Goal: Check status: Check status

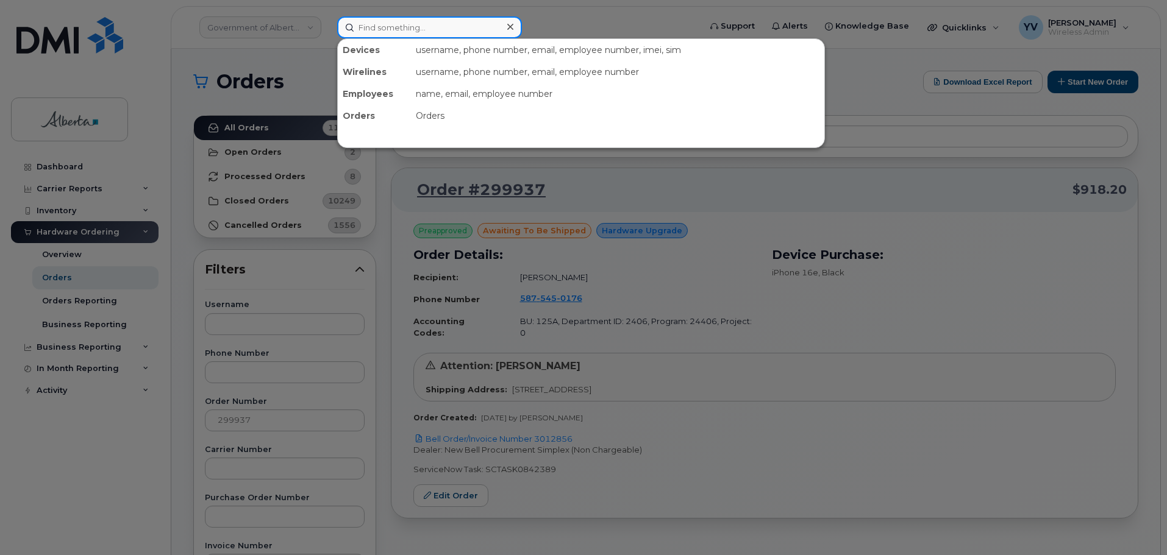
click at [376, 30] on input at bounding box center [429, 27] width 185 height 22
paste input "4035484046"
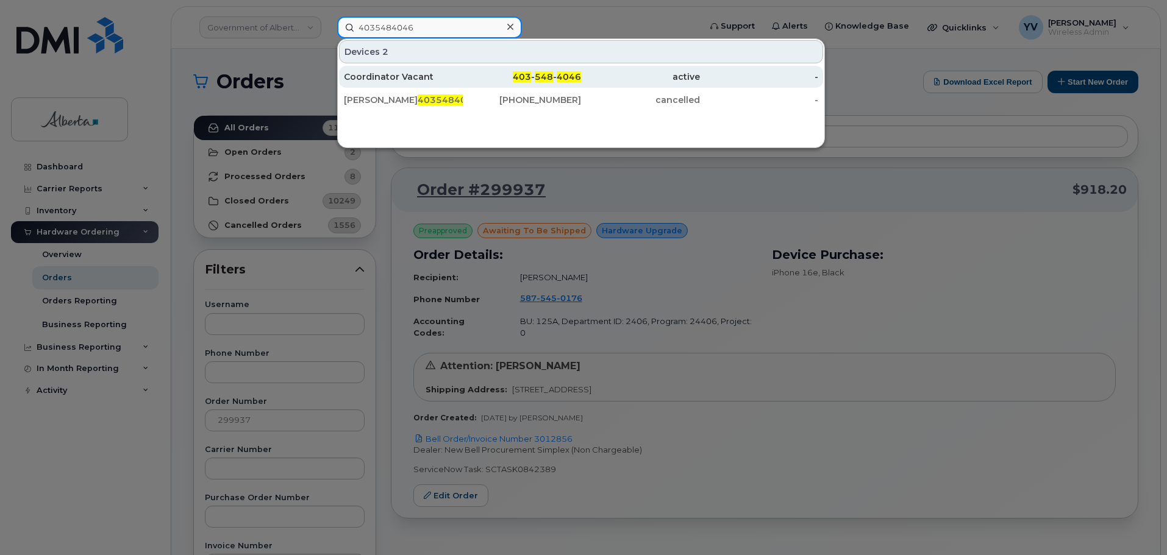
type input "4035484046"
click at [539, 76] on span "548" at bounding box center [544, 76] width 18 height 11
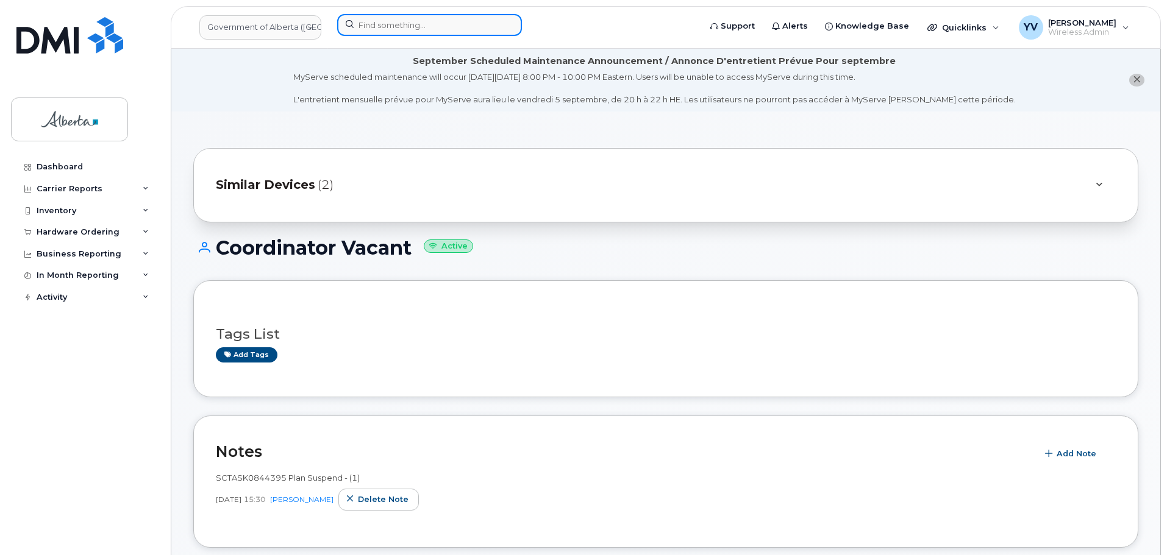
click at [382, 24] on input at bounding box center [429, 25] width 185 height 22
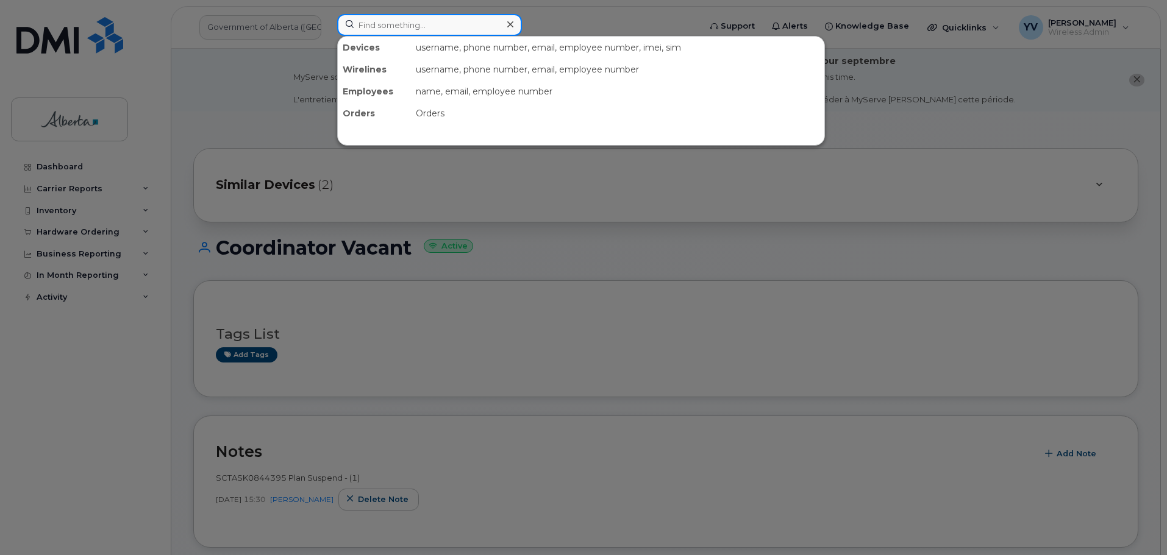
paste input "4035484046"
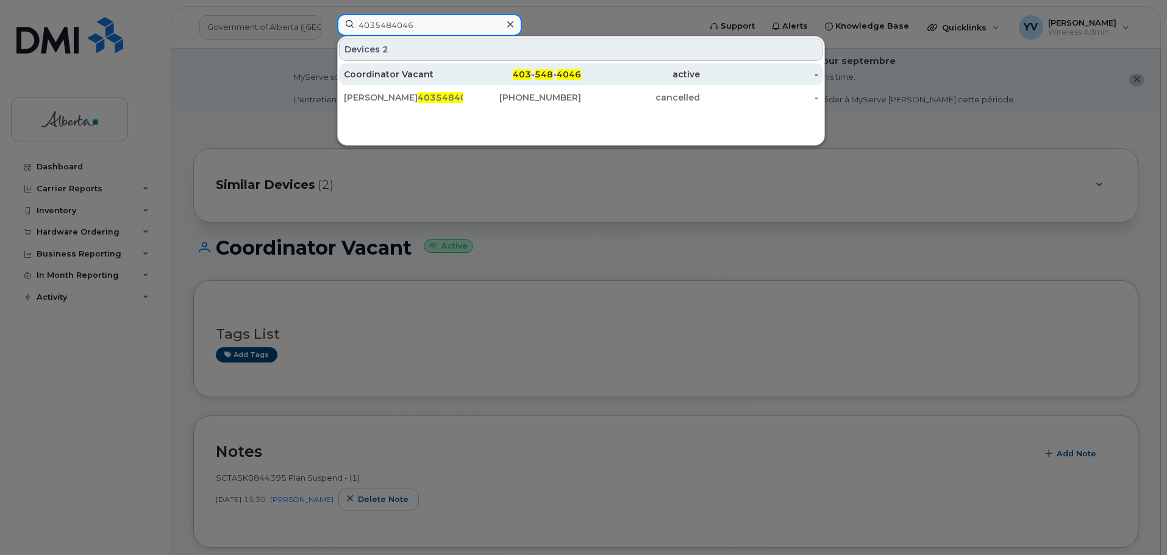
type input "4035484046"
click at [560, 71] on span "4046" at bounding box center [569, 74] width 24 height 11
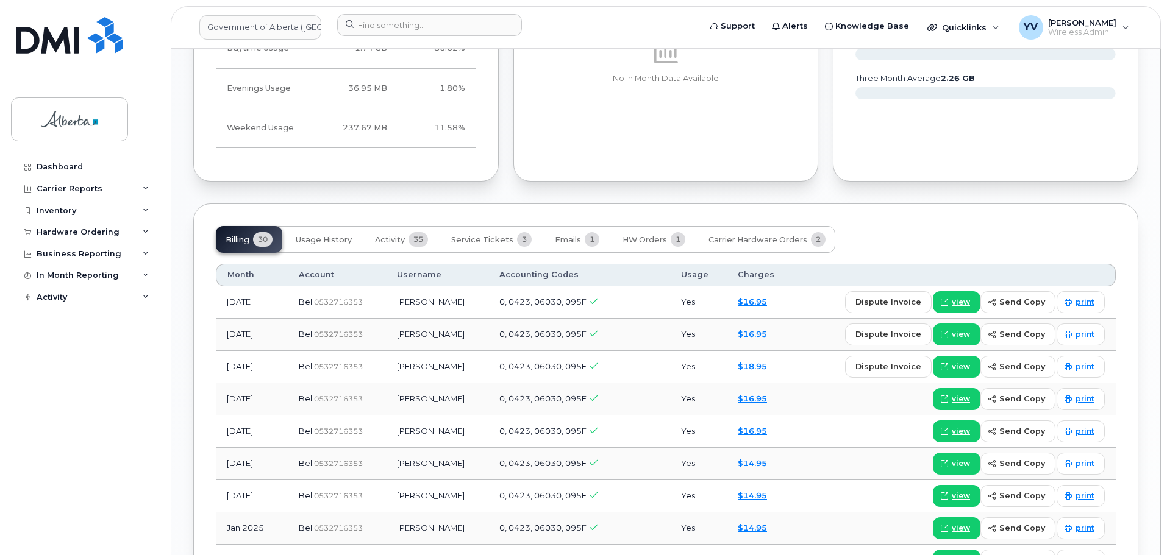
scroll to position [1056, 0]
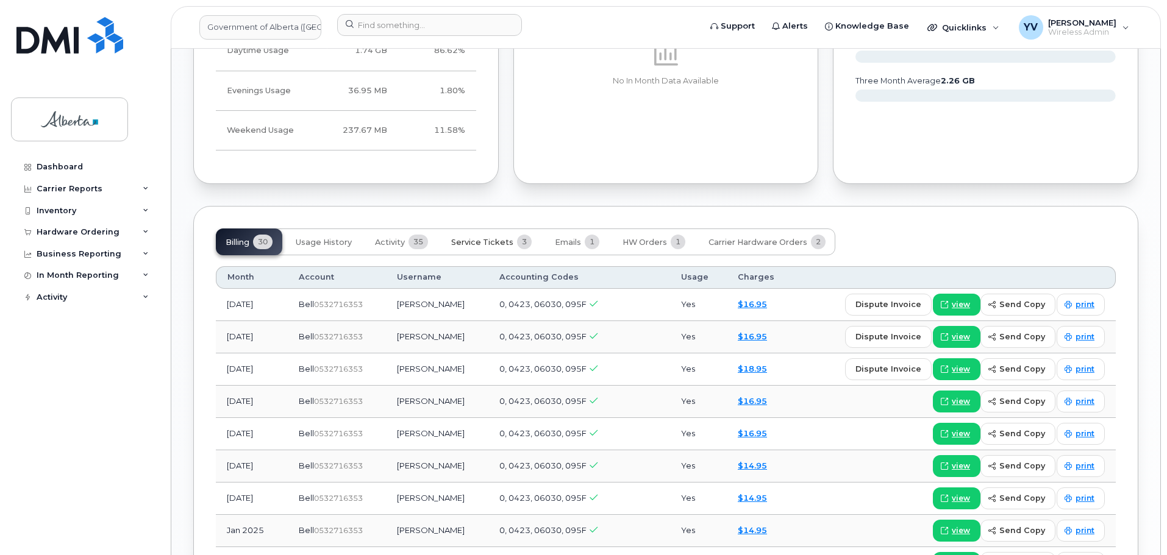
click at [467, 238] on span "Service Tickets" at bounding box center [482, 243] width 62 height 10
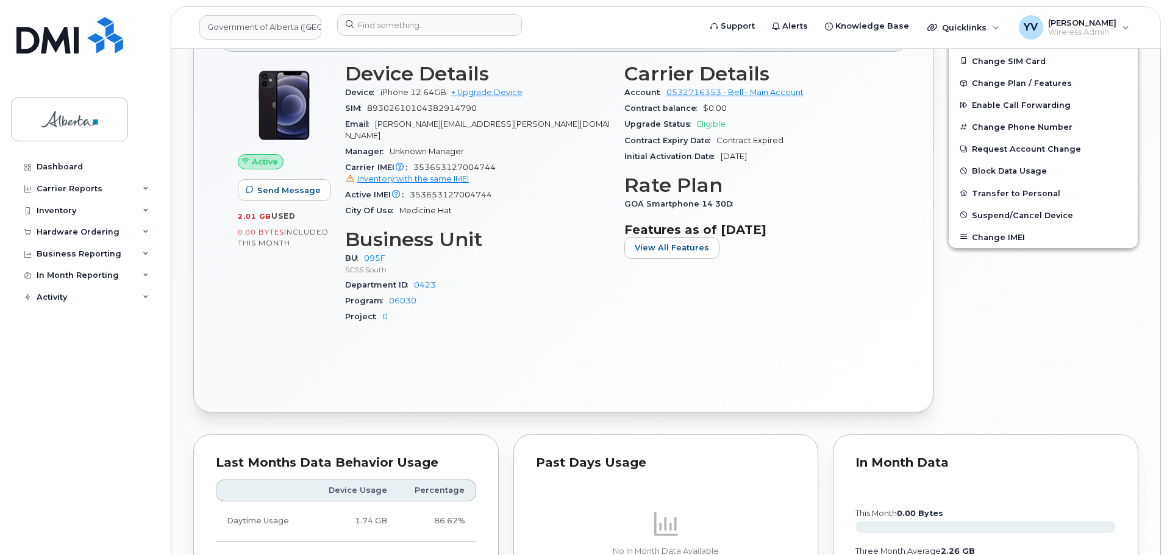
scroll to position [626, 0]
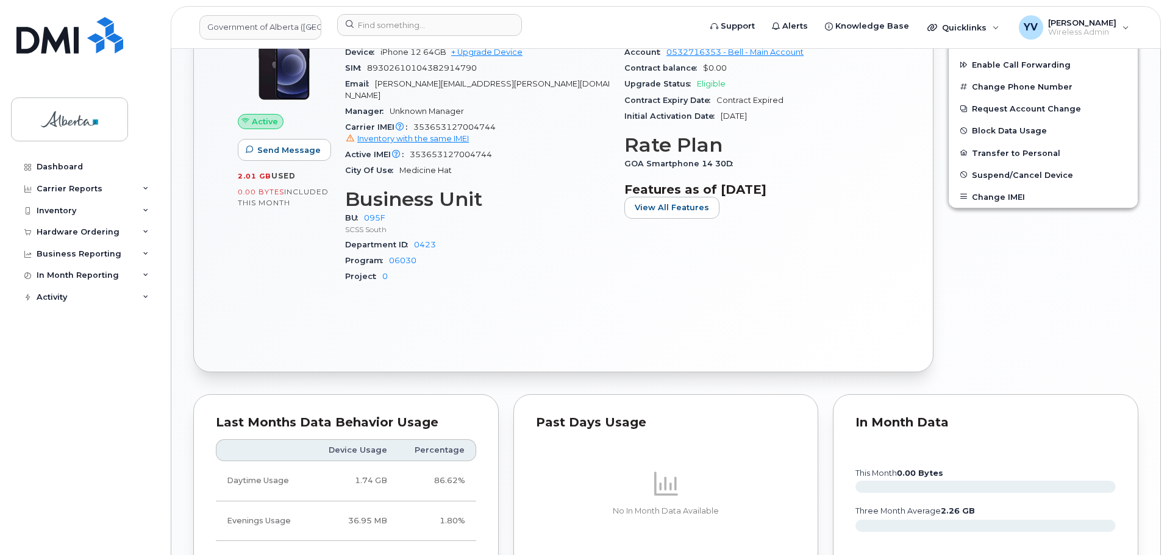
drag, startPoint x: 1161, startPoint y: 293, endPoint x: 1147, endPoint y: 348, distance: 56.6
click at [1147, 348] on body "Government of Alberta (GOA) Support Alerts Knowledge Base Quicklinks Suspend / …" at bounding box center [583, 131] width 1167 height 1514
click at [1147, 348] on div "Similar Devices (2) Coordinator Vacant Active Tags List Add tags Notes Add Note…" at bounding box center [665, 167] width 989 height 1364
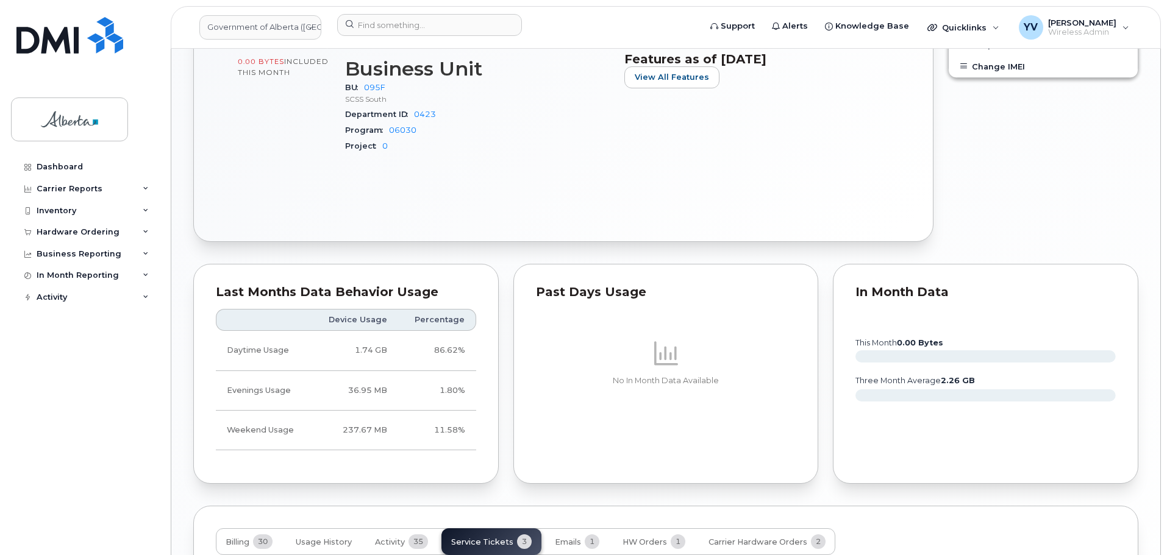
scroll to position [948, 0]
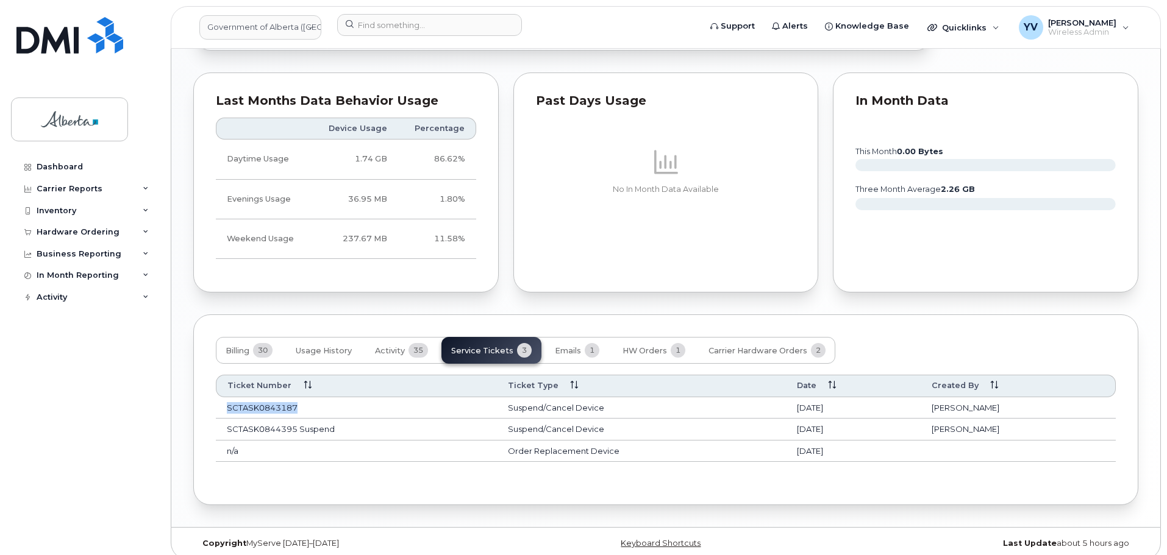
drag, startPoint x: 298, startPoint y: 397, endPoint x: 229, endPoint y: 396, distance: 69.5
click at [229, 397] on td "SCTASK0843187" at bounding box center [356, 408] width 281 height 22
copy td "SCTASK0843187"
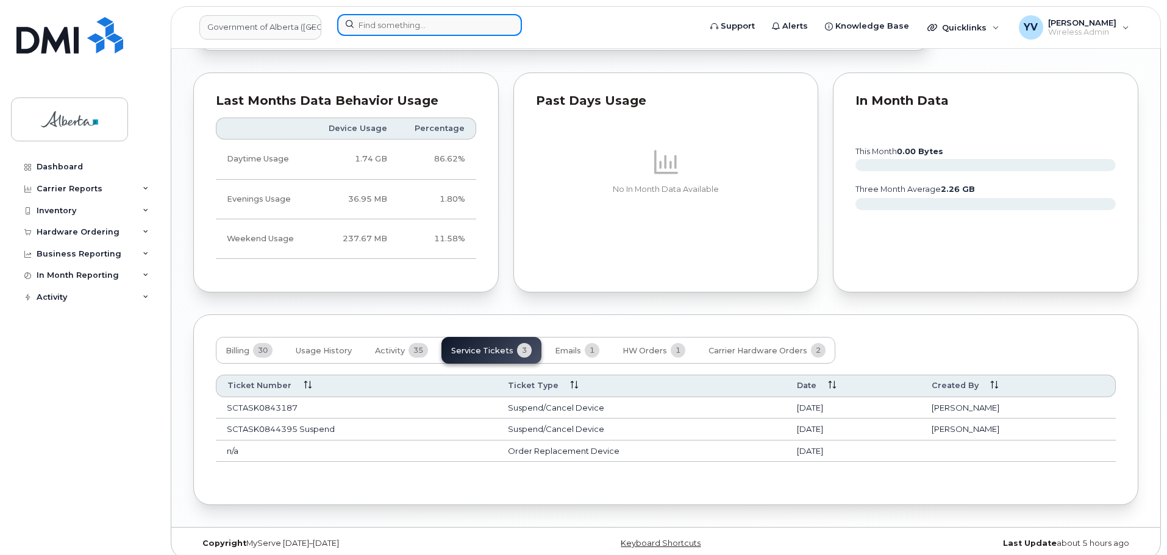
click at [371, 18] on input at bounding box center [429, 25] width 185 height 22
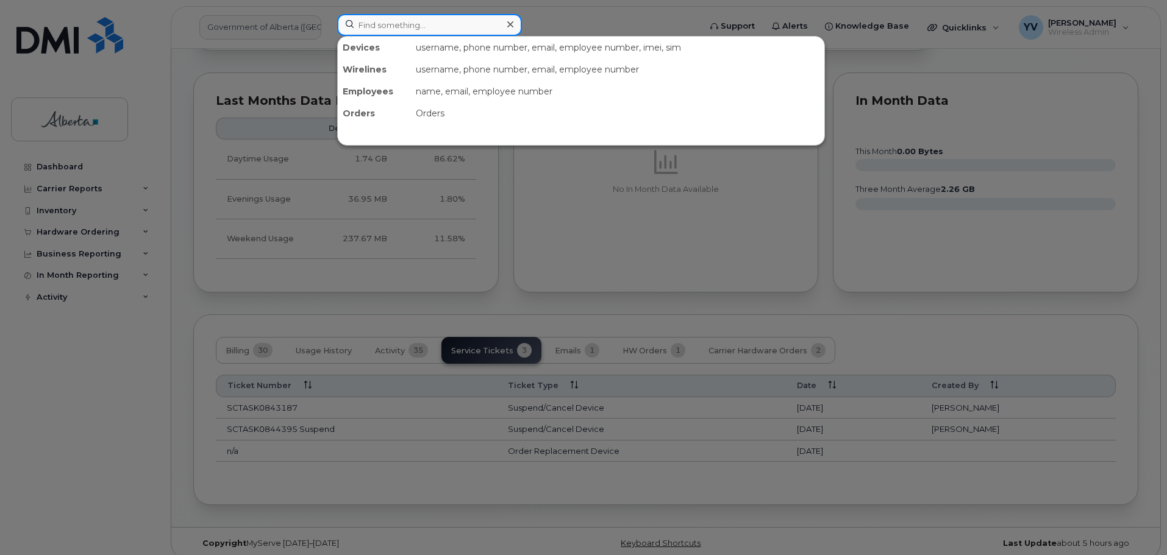
paste input "4035109985"
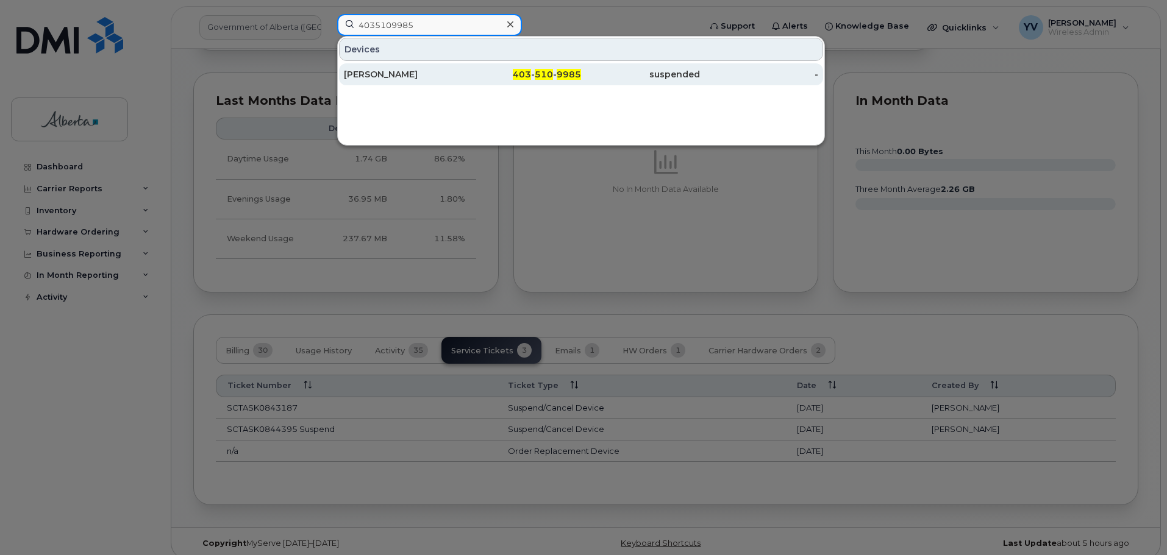
type input "4035109985"
click at [564, 76] on span "9985" at bounding box center [569, 74] width 24 height 11
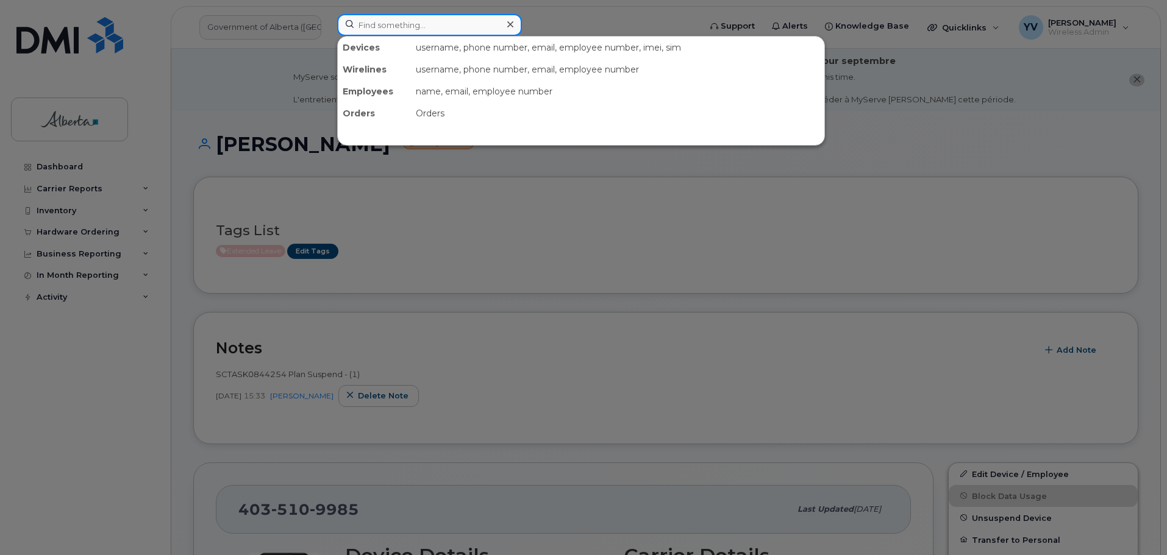
click at [370, 29] on input at bounding box center [429, 25] width 185 height 22
paste input "7806600931"
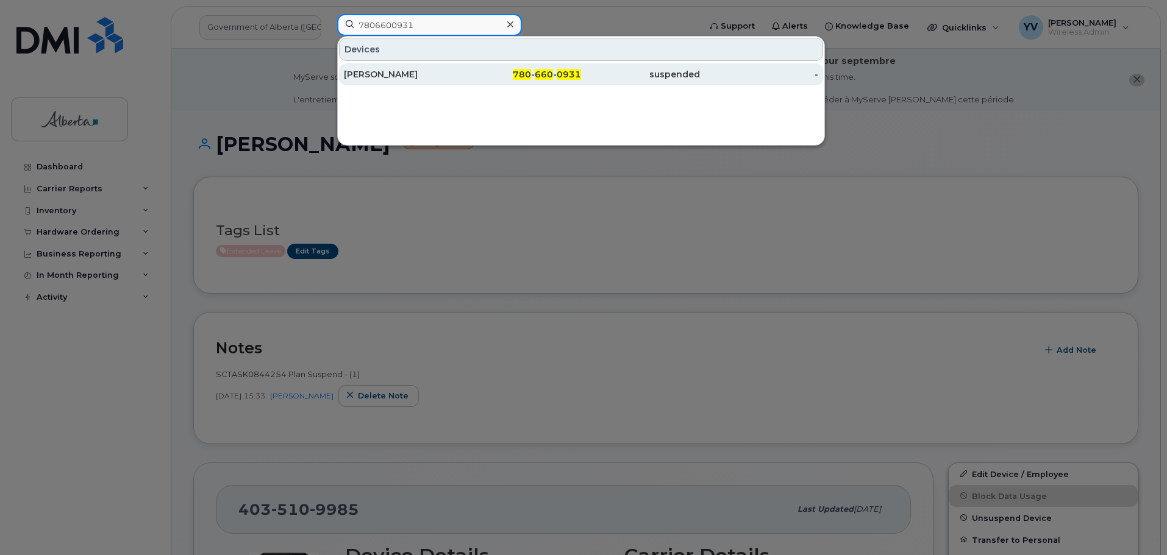
type input "7806600931"
click at [544, 74] on span "660" at bounding box center [544, 74] width 18 height 11
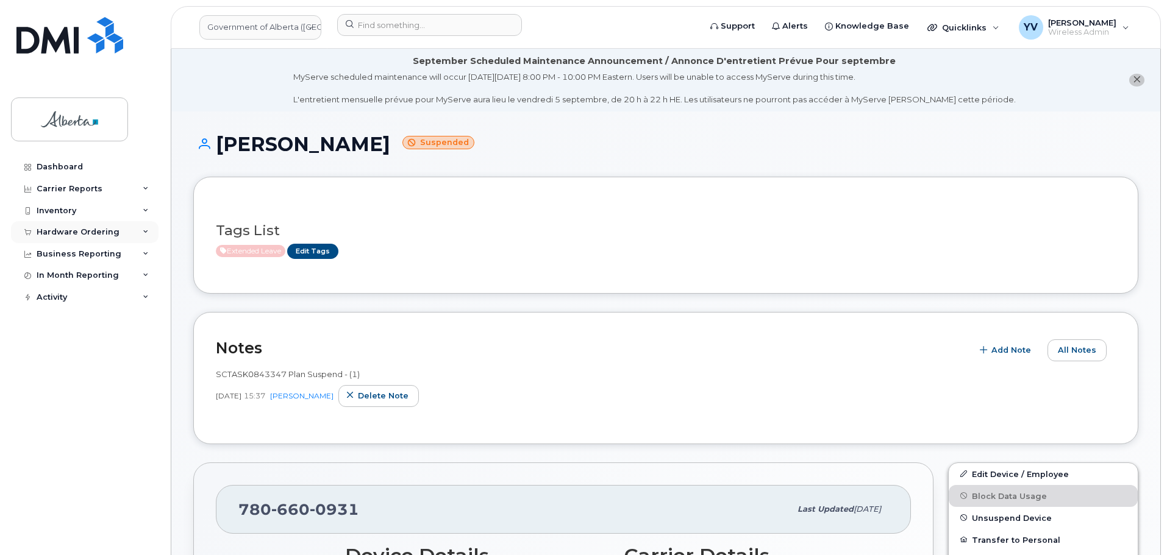
click at [60, 232] on div "Hardware Ordering" at bounding box center [78, 232] width 83 height 10
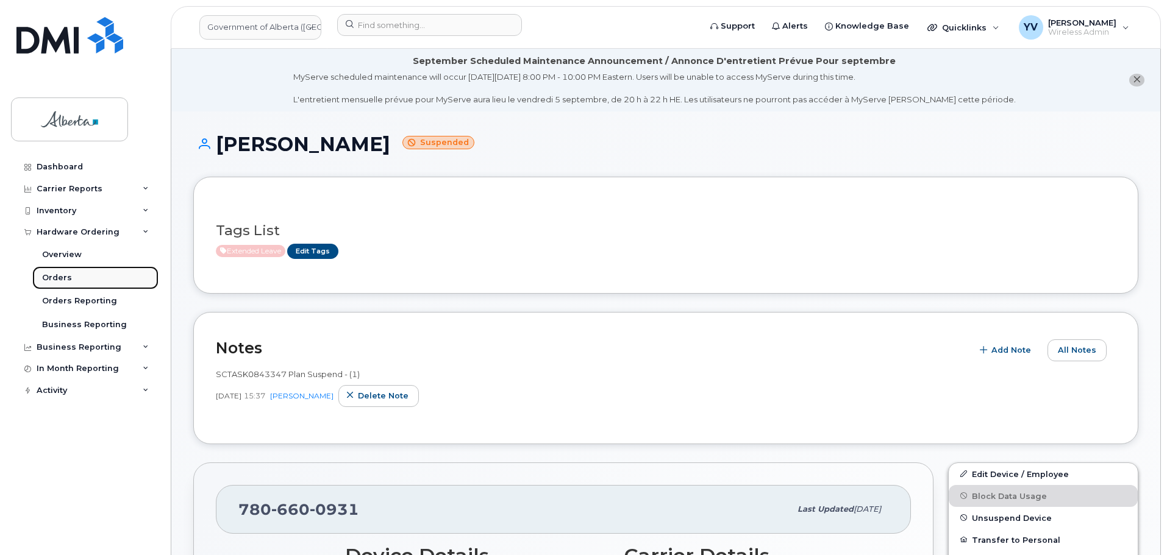
click at [55, 276] on div "Orders" at bounding box center [57, 277] width 30 height 11
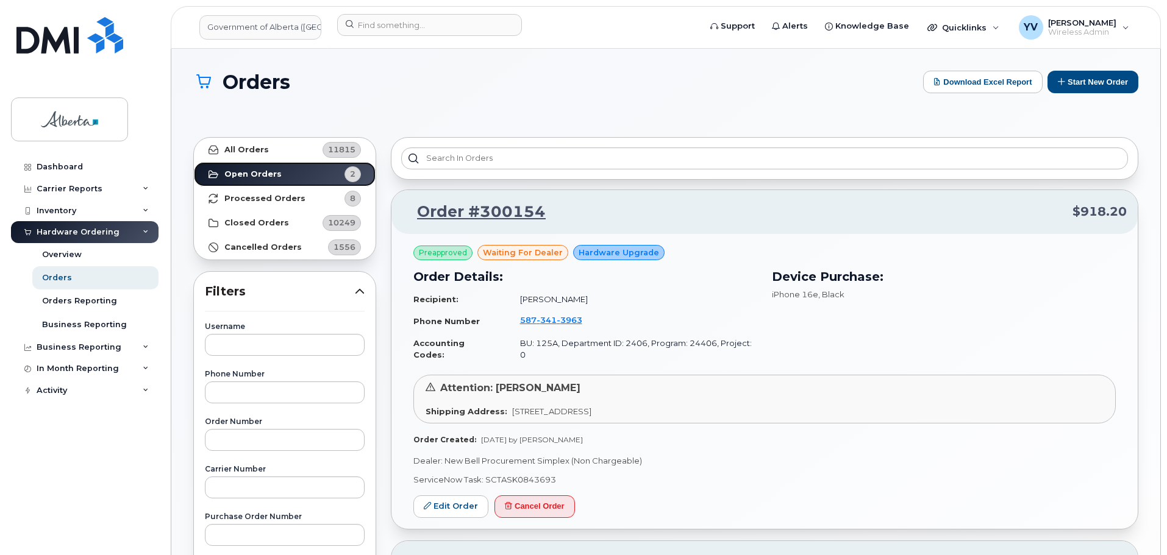
click at [236, 174] on strong "Open Orders" at bounding box center [252, 174] width 57 height 10
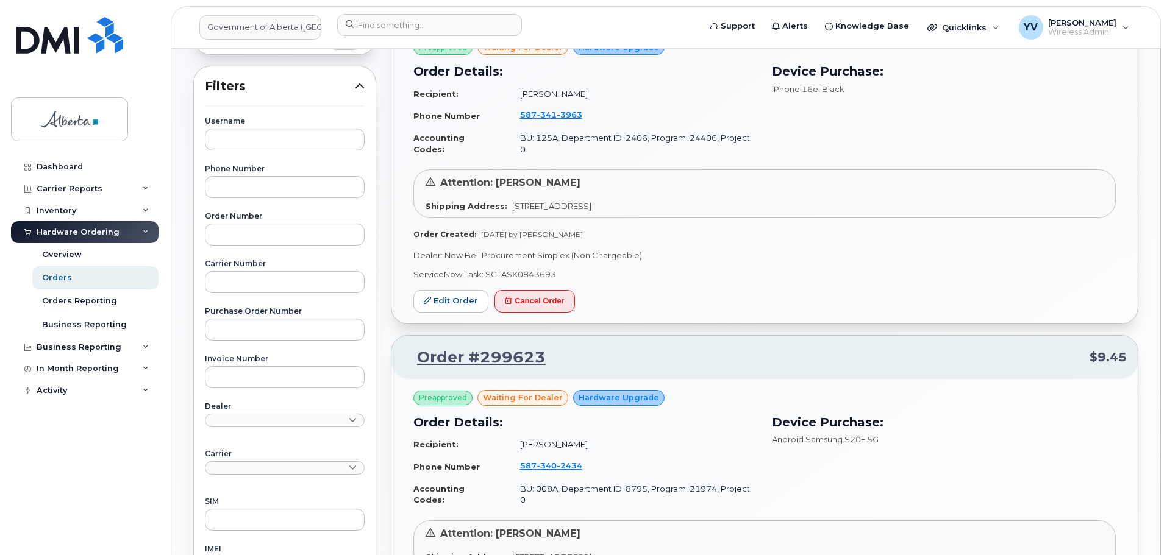
scroll to position [317, 0]
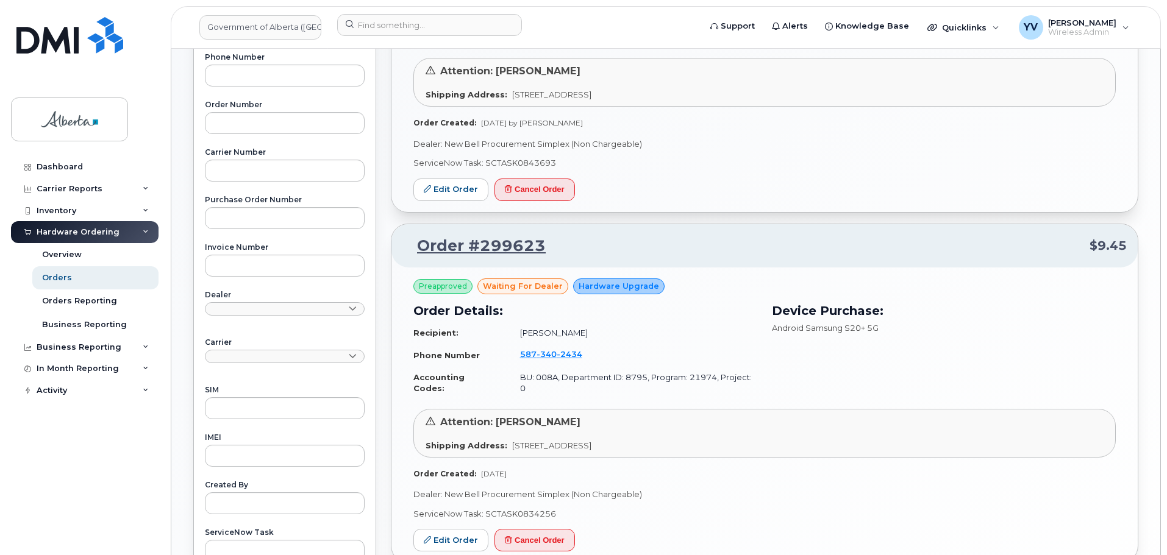
drag, startPoint x: 1162, startPoint y: 268, endPoint x: 1170, endPoint y: 38, distance: 230.0
click at [1166, 47] on html "Government of Alberta (GOA) Support Alerts Knowledge Base Quicklinks Suspend / …" at bounding box center [583, 198] width 1167 height 1031
click at [224, 121] on input "text" at bounding box center [285, 123] width 160 height 22
paste input "298952"
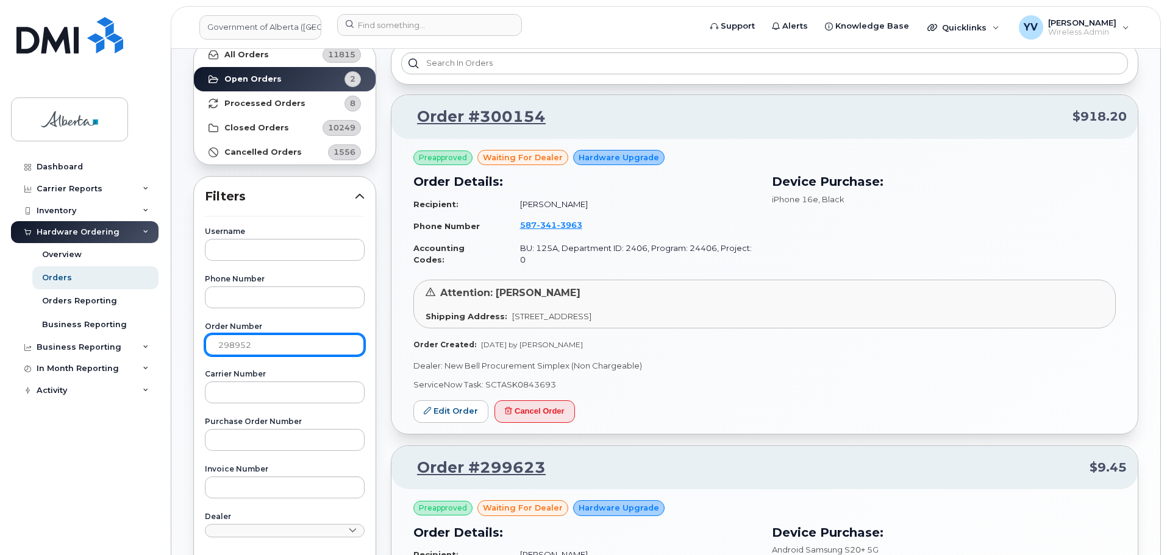
scroll to position [80, 0]
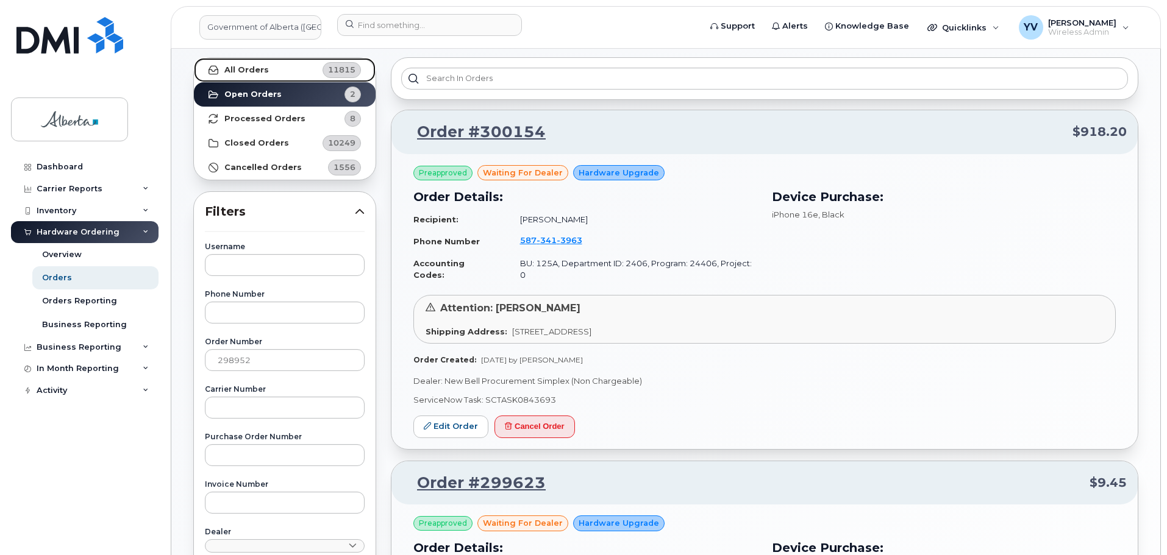
click at [240, 68] on strong "All Orders" at bounding box center [246, 70] width 45 height 10
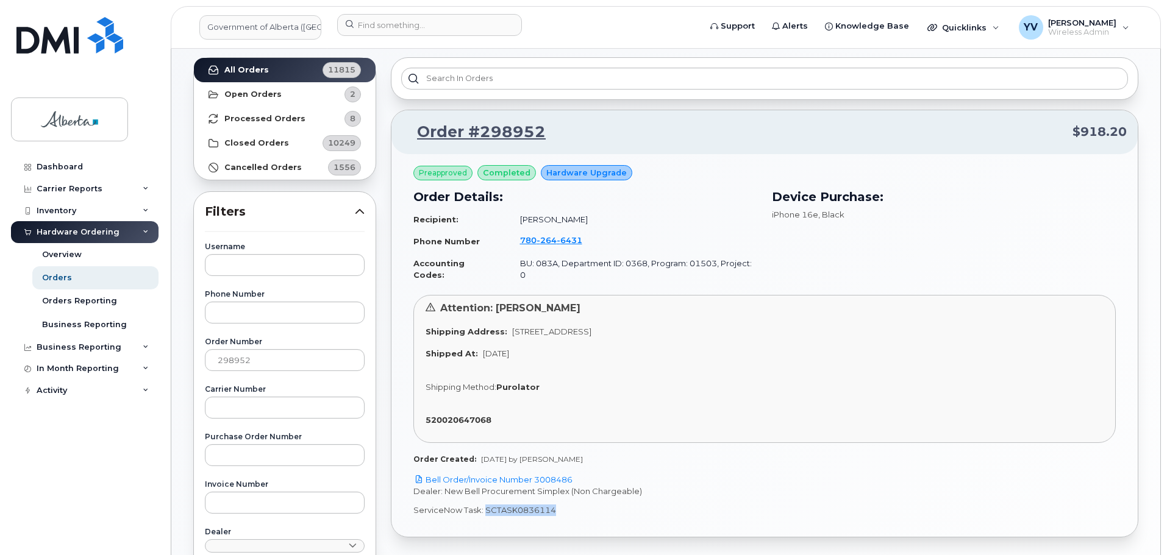
drag, startPoint x: 554, startPoint y: 501, endPoint x: 484, endPoint y: 501, distance: 70.1
click at [484, 505] on p "ServiceNow Task: SCTASK0836114" at bounding box center [764, 511] width 702 height 12
copy p "SCTASK0836114"
click at [553, 475] on link "Bell Order/Invoice Number 3008486" at bounding box center [492, 480] width 159 height 10
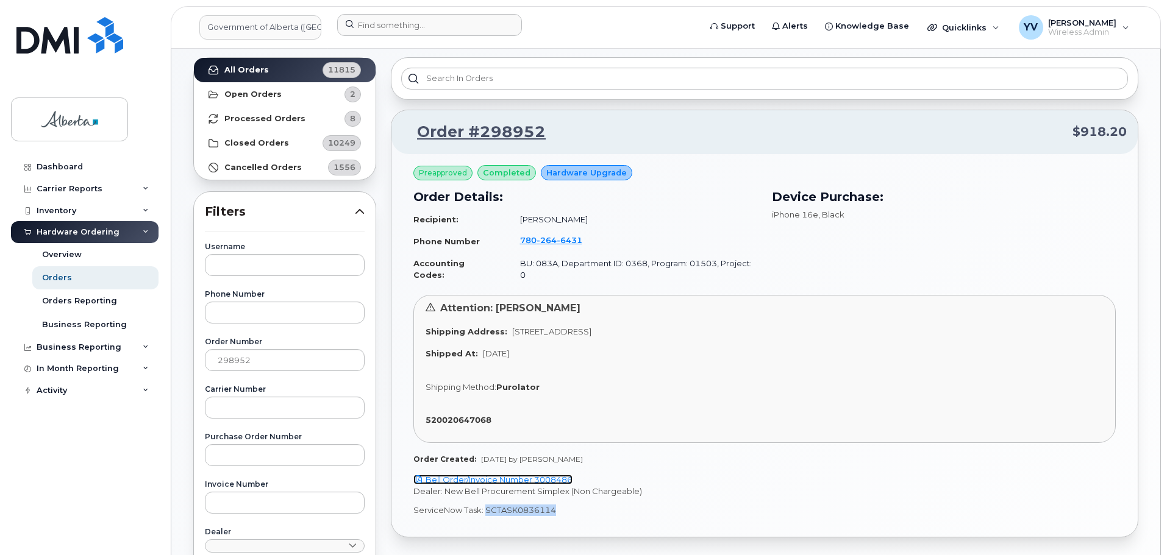
copy p "SCTASK0836114"
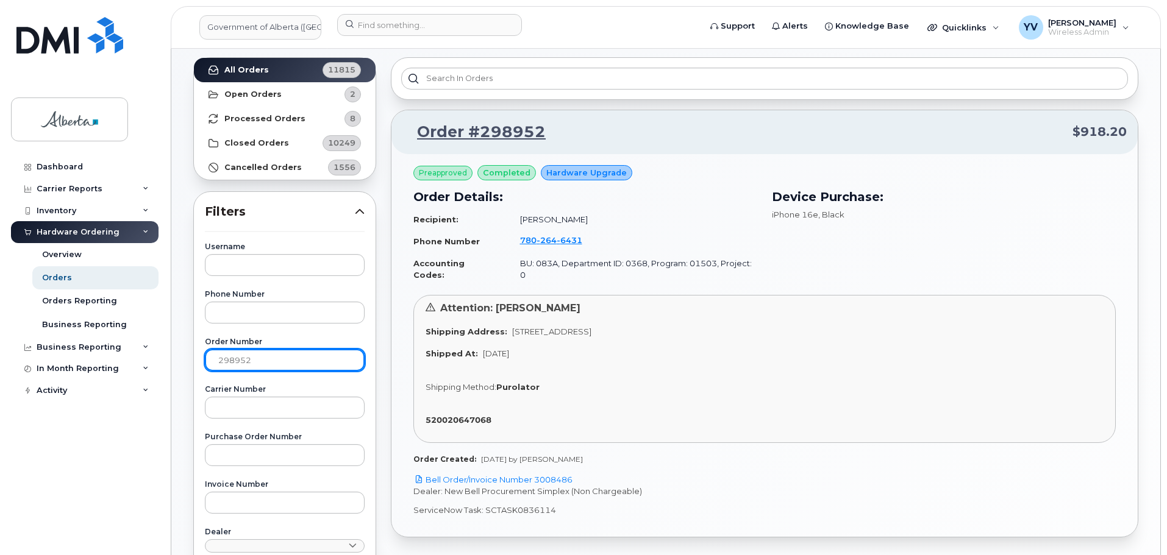
drag, startPoint x: 260, startPoint y: 360, endPoint x: 201, endPoint y: 360, distance: 58.5
click at [201, 360] on div "Username Phone Number Order Number 298952 Carrier Number Purchase Order Number …" at bounding box center [284, 521] width 189 height 556
paste input "5"
type input "298955"
click at [237, 68] on strong "All Orders" at bounding box center [246, 70] width 45 height 10
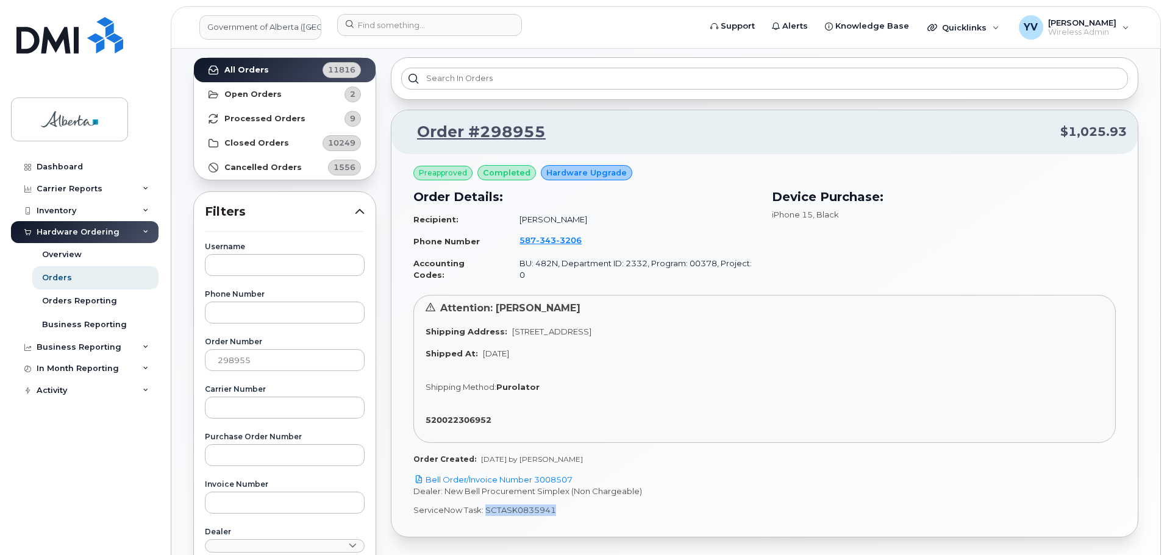
drag, startPoint x: 556, startPoint y: 500, endPoint x: 486, endPoint y: 503, distance: 70.1
click at [486, 505] on p "ServiceNow Task: SCTASK0835941" at bounding box center [764, 511] width 702 height 12
copy p "SCTASK0835941"
click at [551, 475] on link "Bell Order/Invoice Number 3008507" at bounding box center [492, 480] width 159 height 10
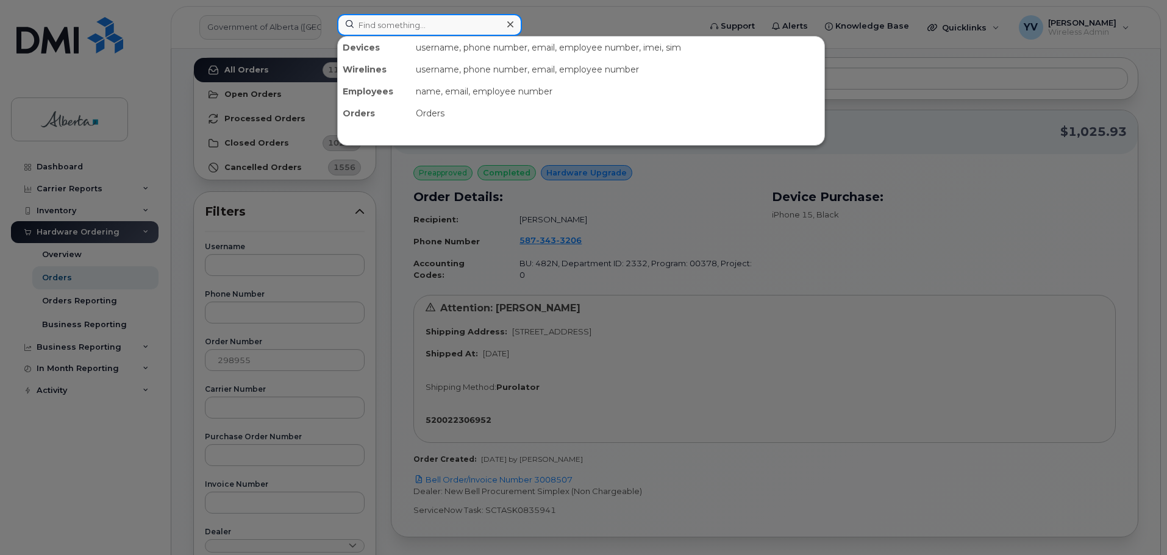
click at [396, 29] on input at bounding box center [429, 25] width 185 height 22
paste input "Financial codes have been updated in EPS"
type input "Financial codes have been updated in EPS"
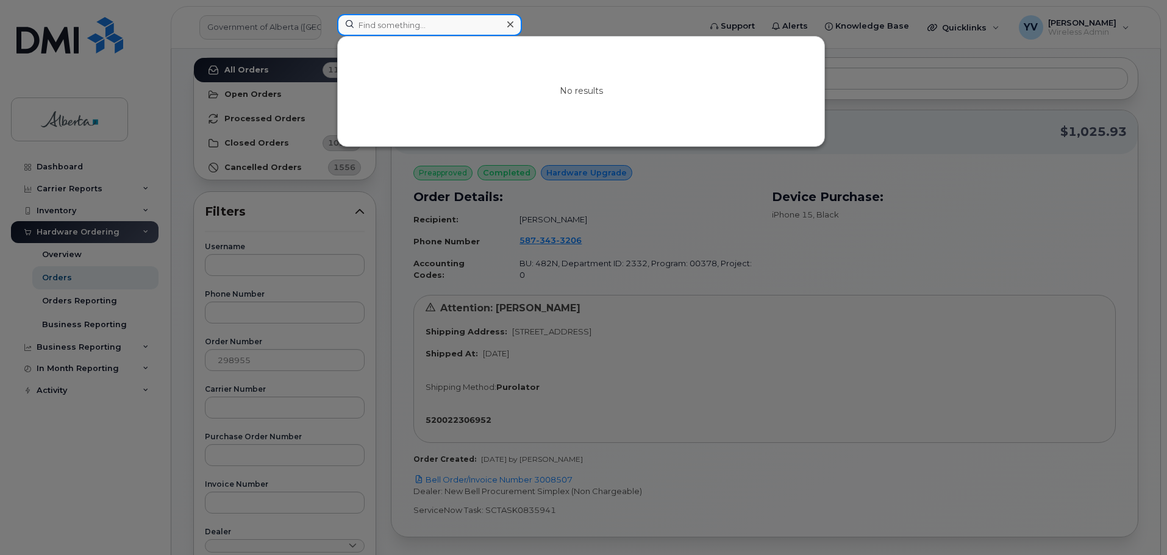
scroll to position [0, 0]
paste input "5873433206"
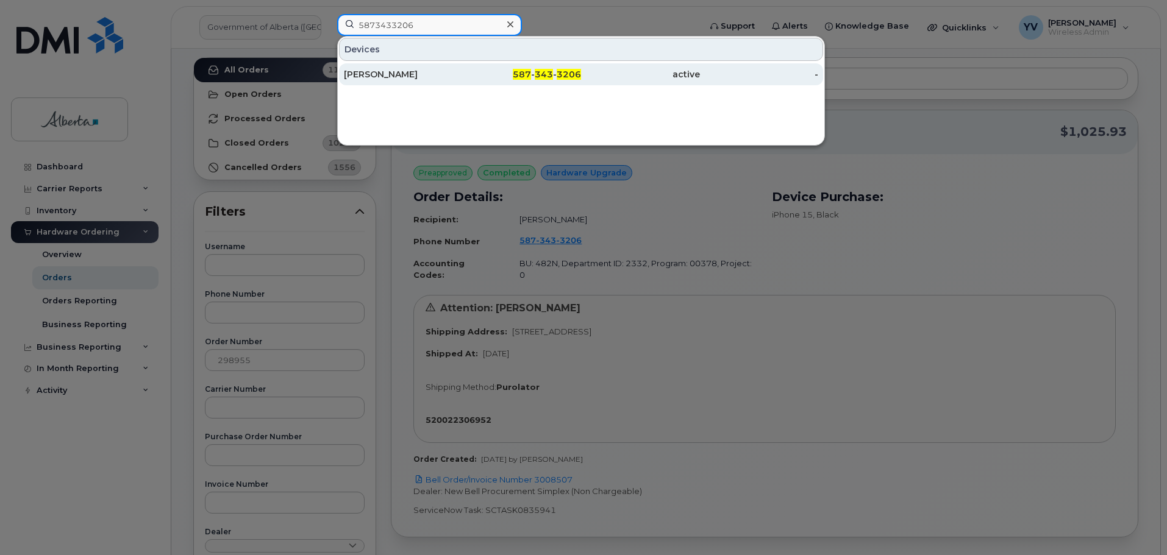
type input "5873433206"
click at [549, 72] on span "343" at bounding box center [544, 74] width 18 height 11
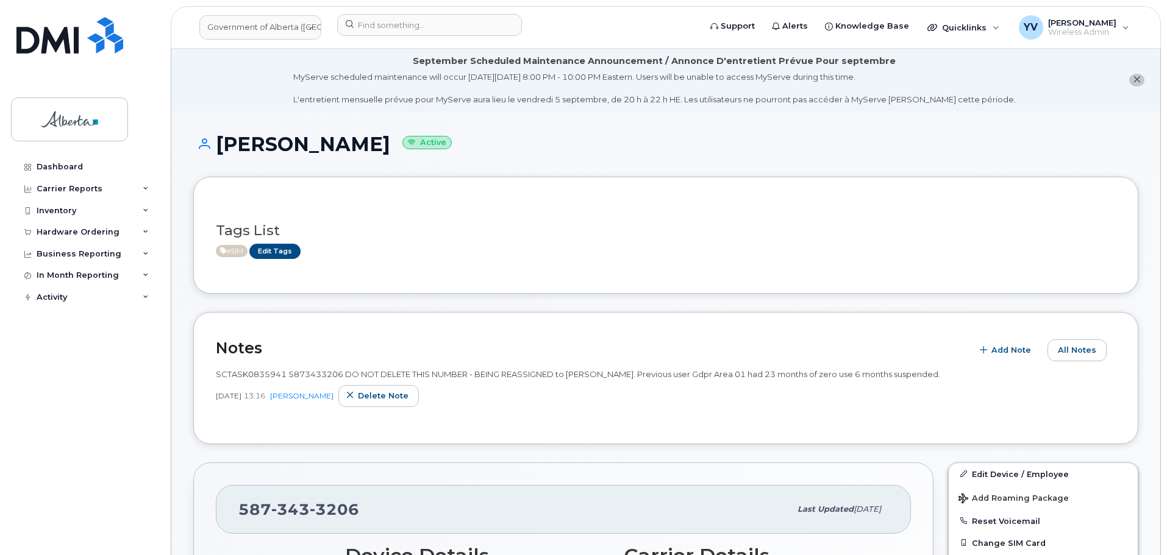
scroll to position [143, 0]
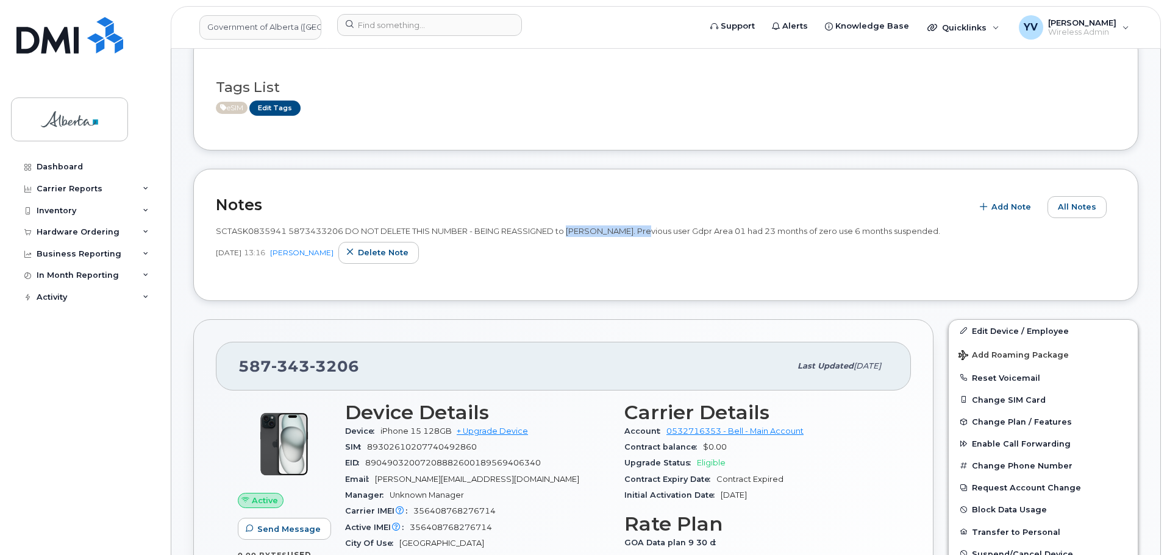
drag, startPoint x: 652, startPoint y: 229, endPoint x: 574, endPoint y: 236, distance: 77.8
click at [574, 236] on span "SCTASK0835941 5873433206 DO NOT DELETE THIS NUMBER - BEING REASSIGNED to [PERSO…" at bounding box center [578, 231] width 724 height 10
copy span "[PERSON_NAME]."
drag, startPoint x: 343, startPoint y: 230, endPoint x: 290, endPoint y: 230, distance: 53.0
click at [290, 230] on span "SCTASK0835941 5873433206 DO NOT DELETE THIS NUMBER - BEING REASSIGNED to [PERSO…" at bounding box center [578, 231] width 724 height 10
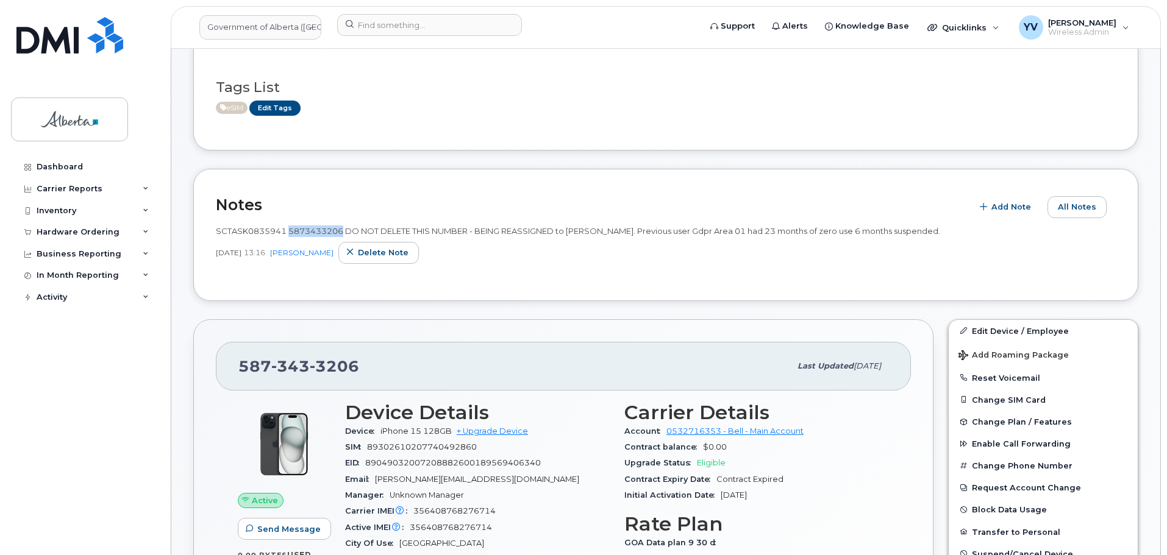
copy span "5873433206"
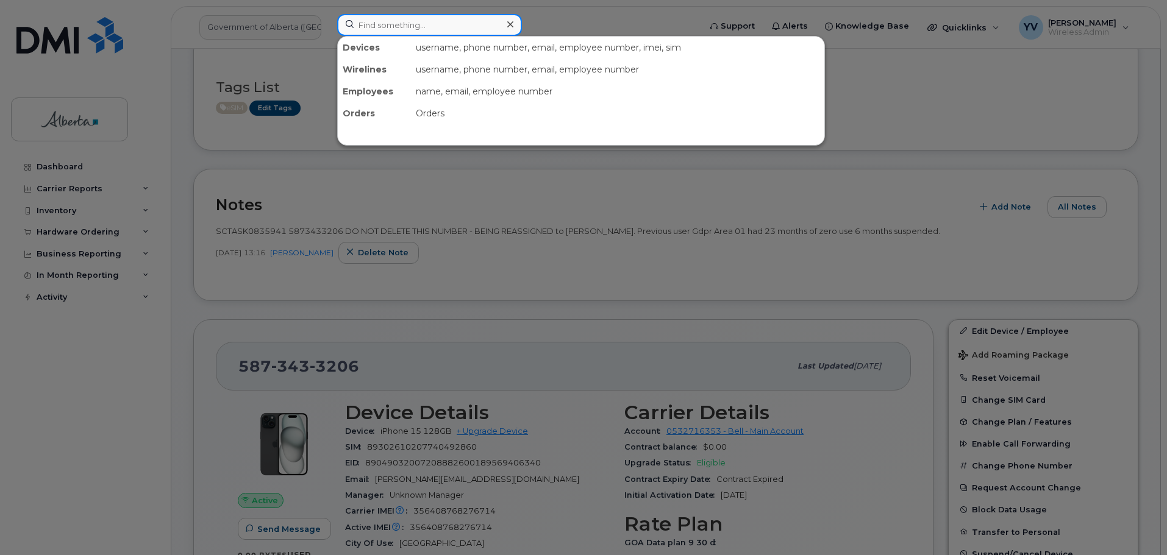
click at [379, 23] on input at bounding box center [429, 25] width 185 height 22
paste input "7802646431"
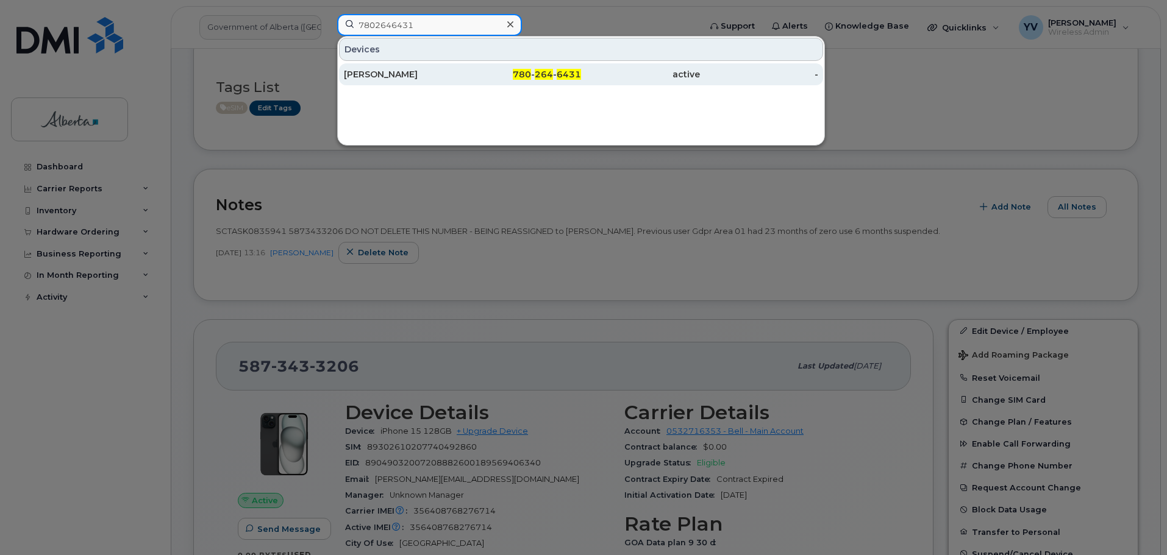
type input "7802646431"
click at [536, 69] on div "780 - 264 - 6431" at bounding box center [522, 74] width 119 height 12
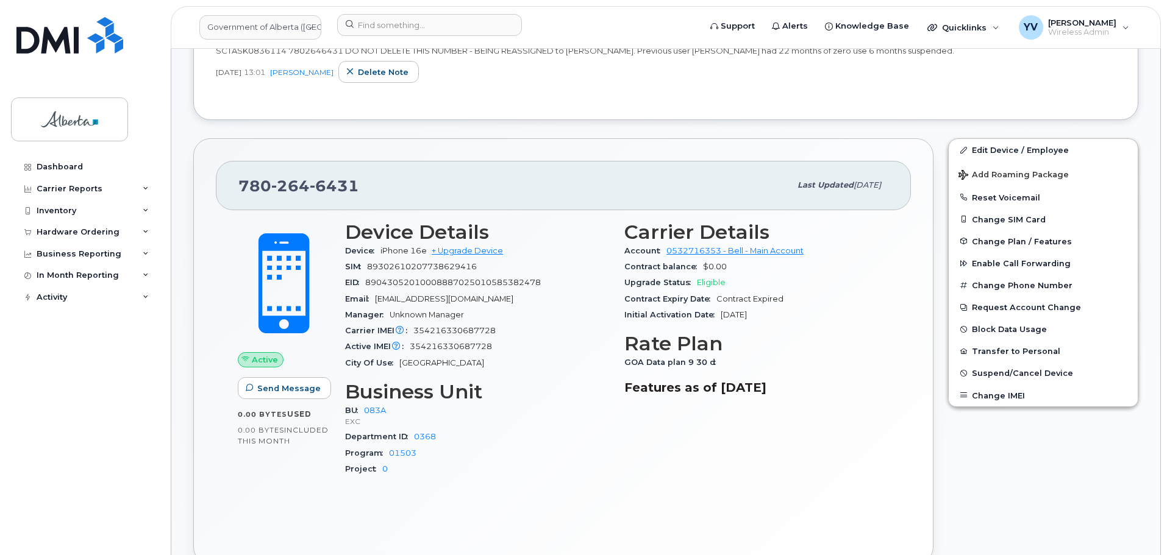
scroll to position [354, 0]
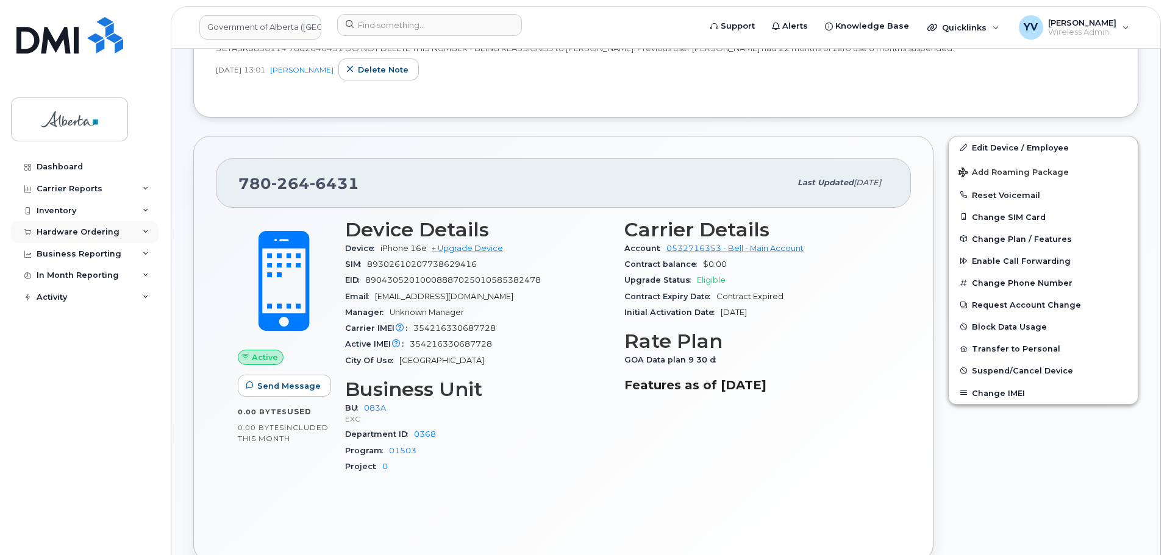
click at [56, 229] on div "Hardware Ordering" at bounding box center [78, 232] width 83 height 10
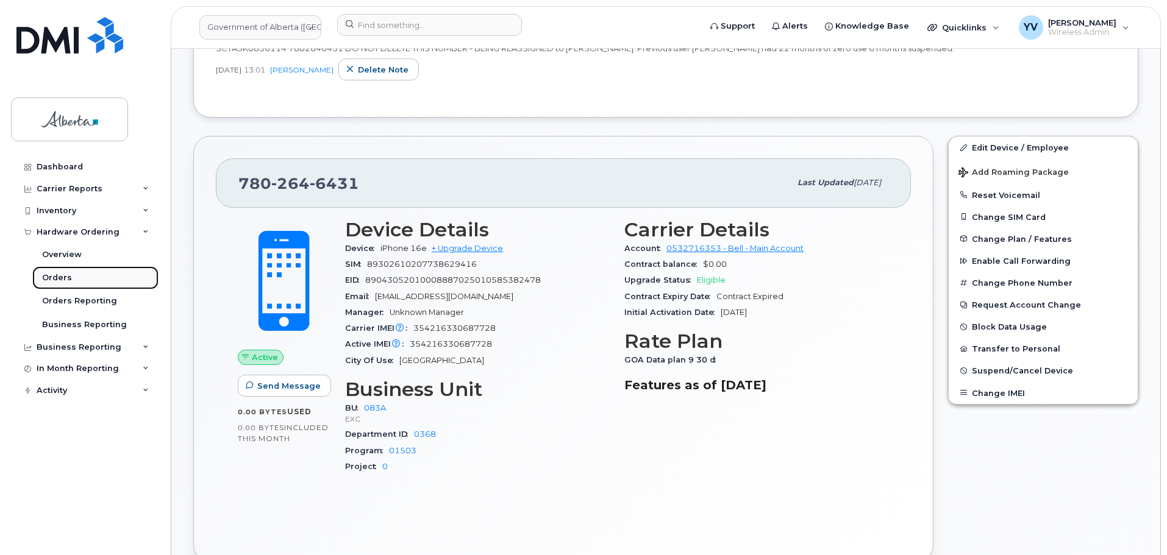
click at [59, 274] on div "Orders" at bounding box center [57, 277] width 30 height 11
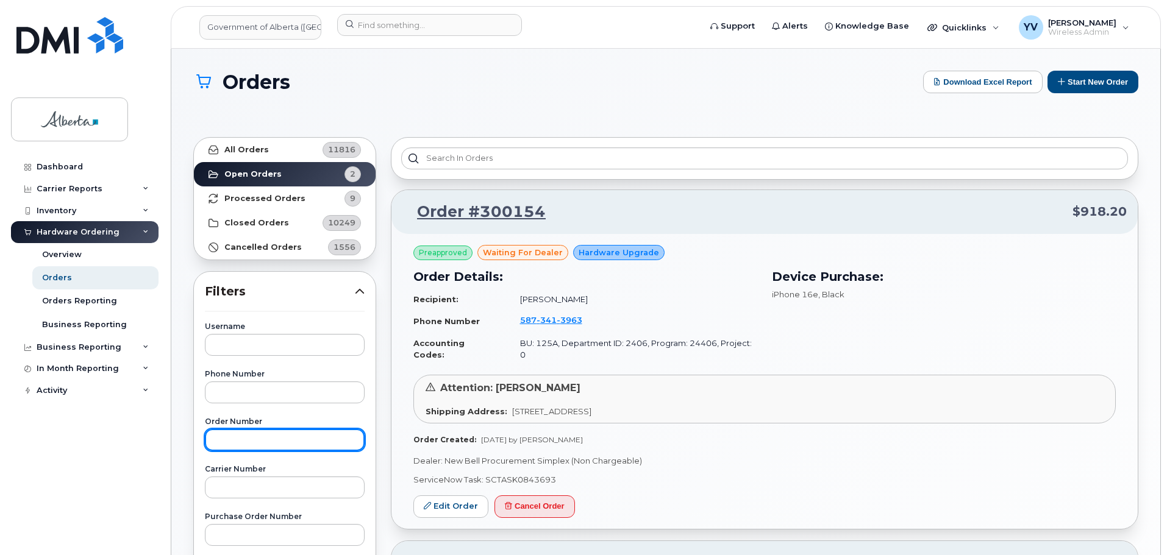
click at [233, 440] on input "text" at bounding box center [285, 440] width 160 height 22
paste input "298962"
type input "298962"
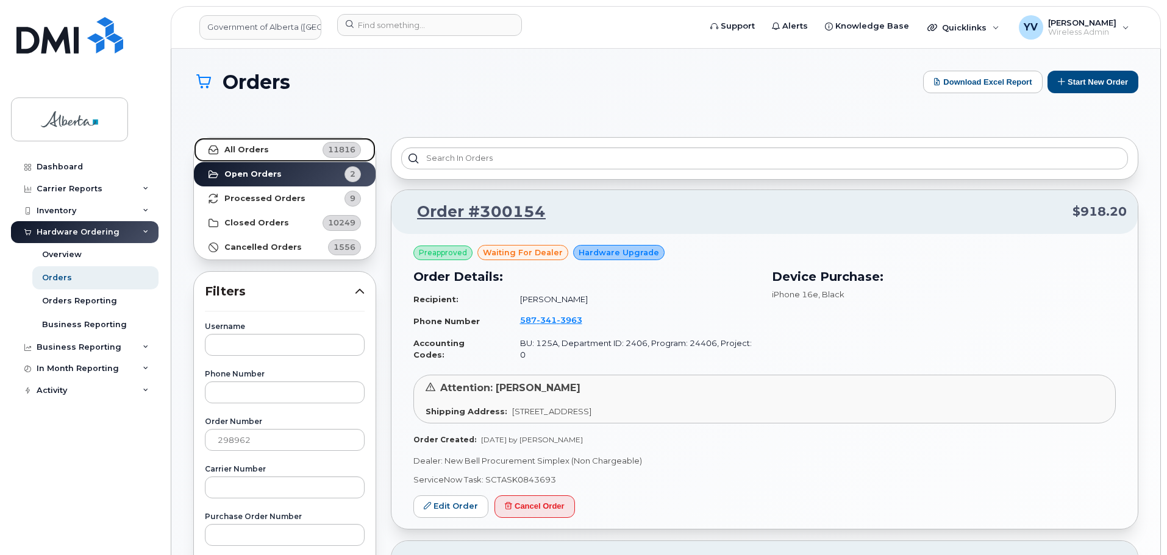
click at [233, 148] on strong "All Orders" at bounding box center [246, 150] width 45 height 10
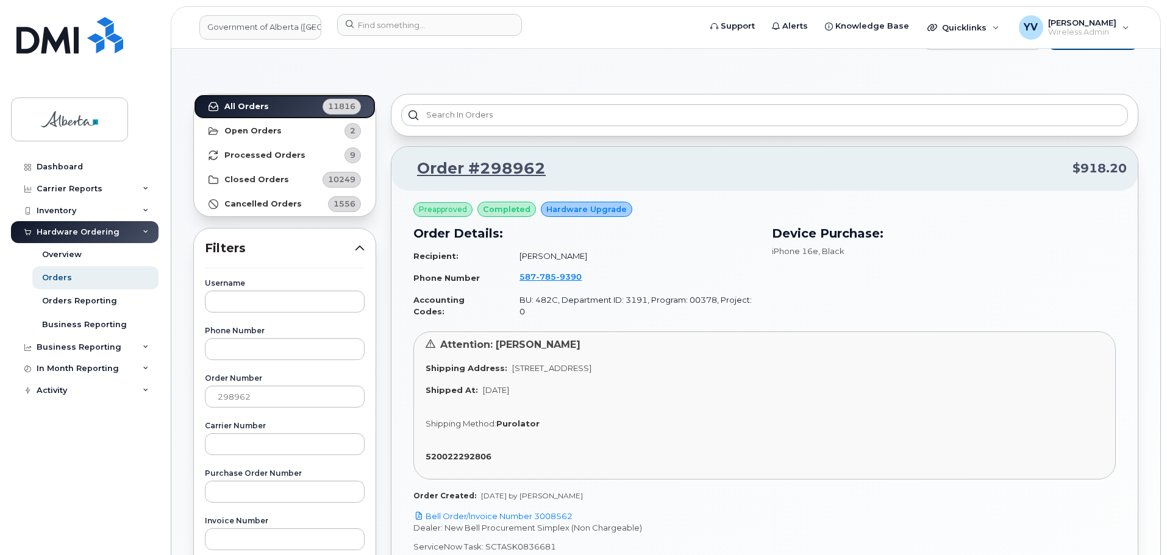
scroll to position [48, 0]
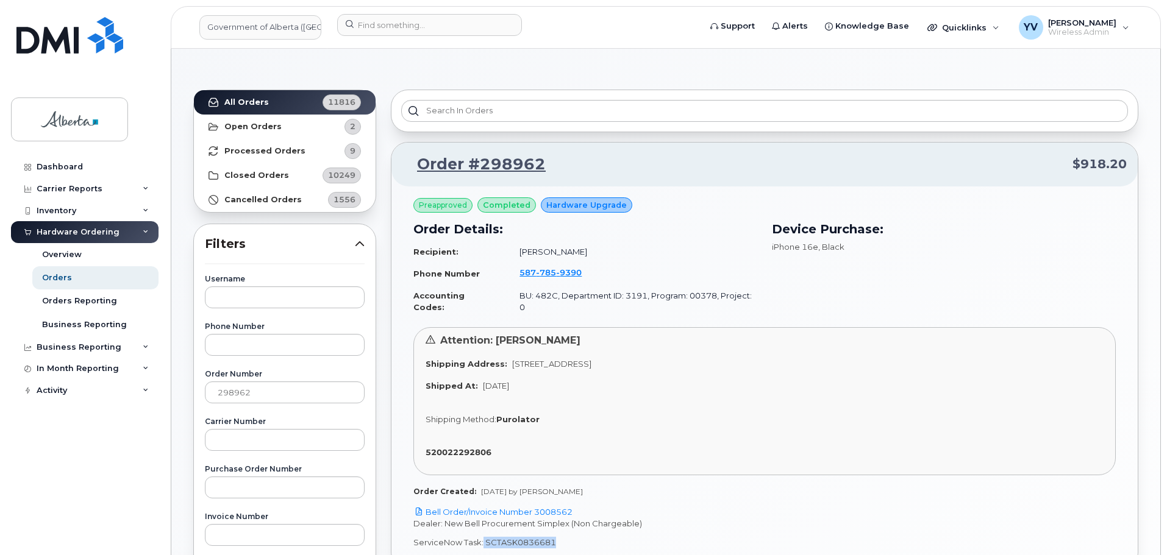
drag, startPoint x: 555, startPoint y: 533, endPoint x: 482, endPoint y: 532, distance: 73.2
click at [482, 537] on p "ServiceNow Task: SCTASK0836681" at bounding box center [764, 543] width 702 height 12
copy p "SCTASK0836681"
drag, startPoint x: 552, startPoint y: 497, endPoint x: 544, endPoint y: 503, distance: 9.5
click at [552, 507] on link "Bell Order/Invoice Number 3008562" at bounding box center [492, 512] width 159 height 10
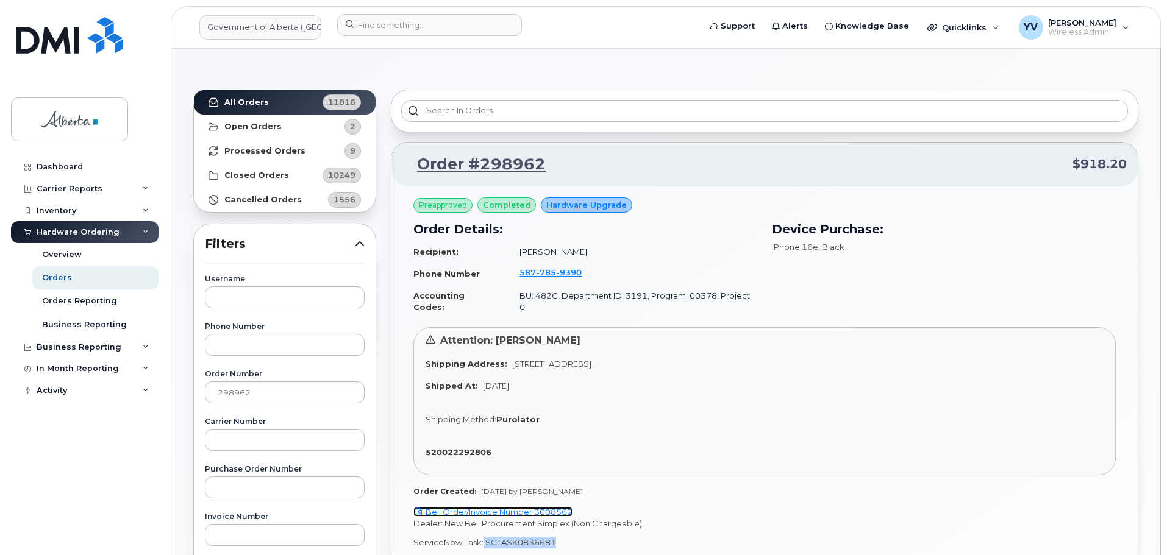
copy p "SCTASK0836681"
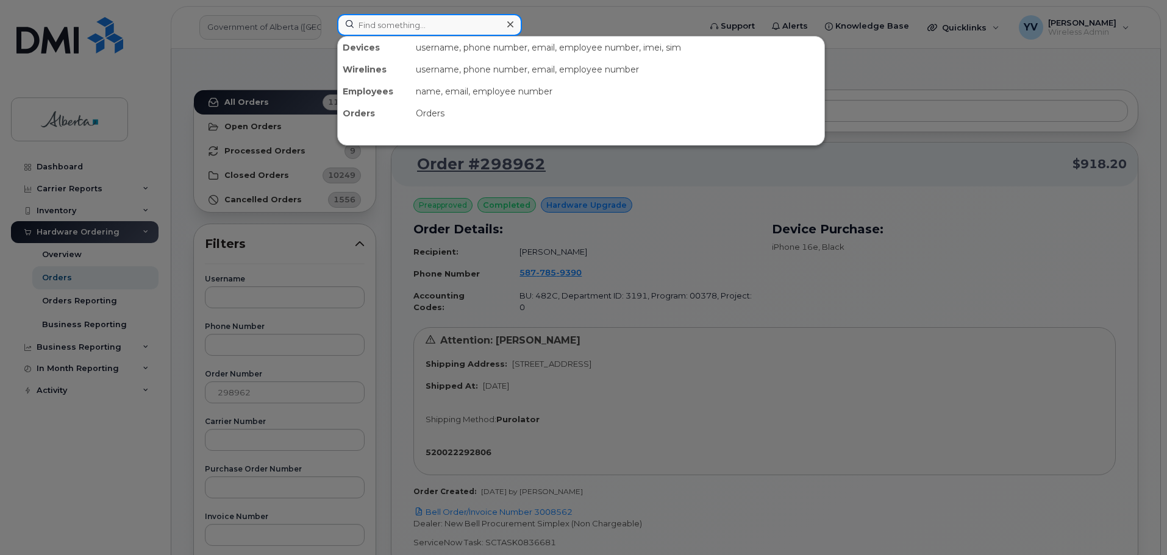
click at [375, 19] on input at bounding box center [429, 25] width 185 height 22
paste input "5877859390"
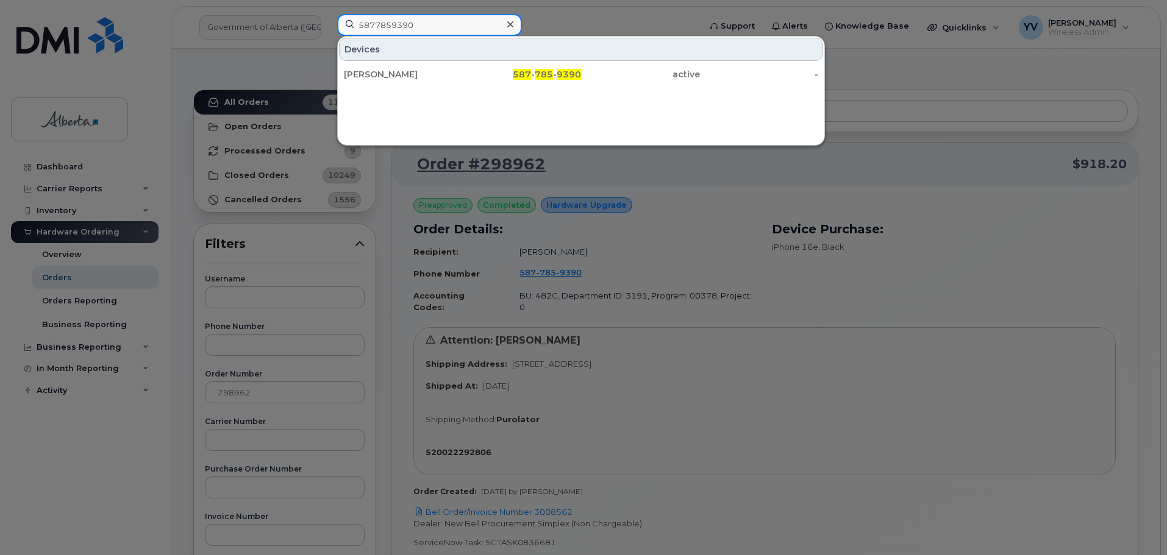
type input "5877859390"
click at [928, 247] on div at bounding box center [583, 277] width 1167 height 555
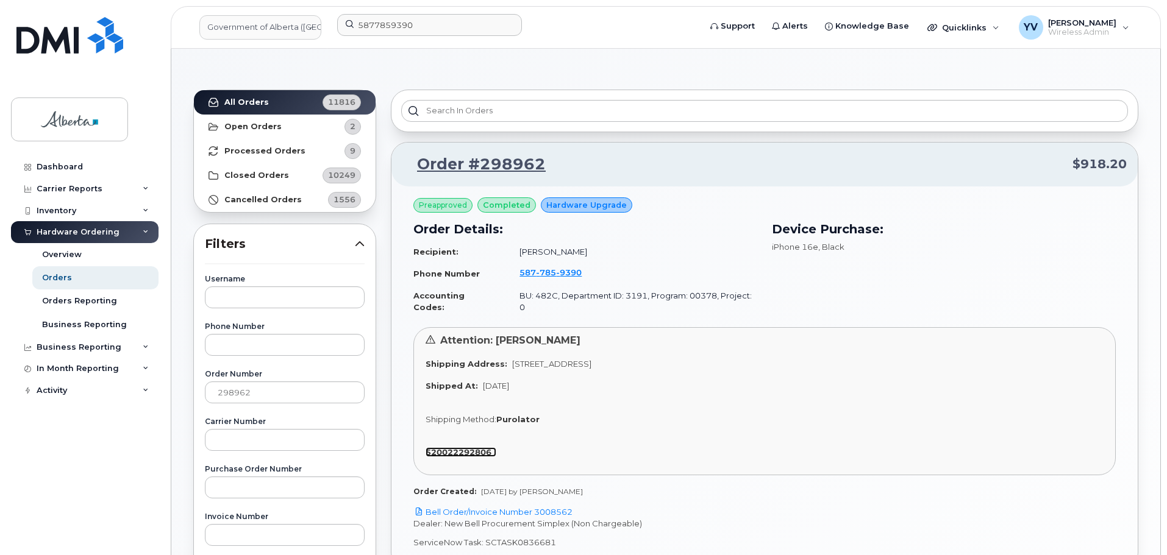
click at [475, 447] on strong "520022292806" at bounding box center [459, 452] width 66 height 10
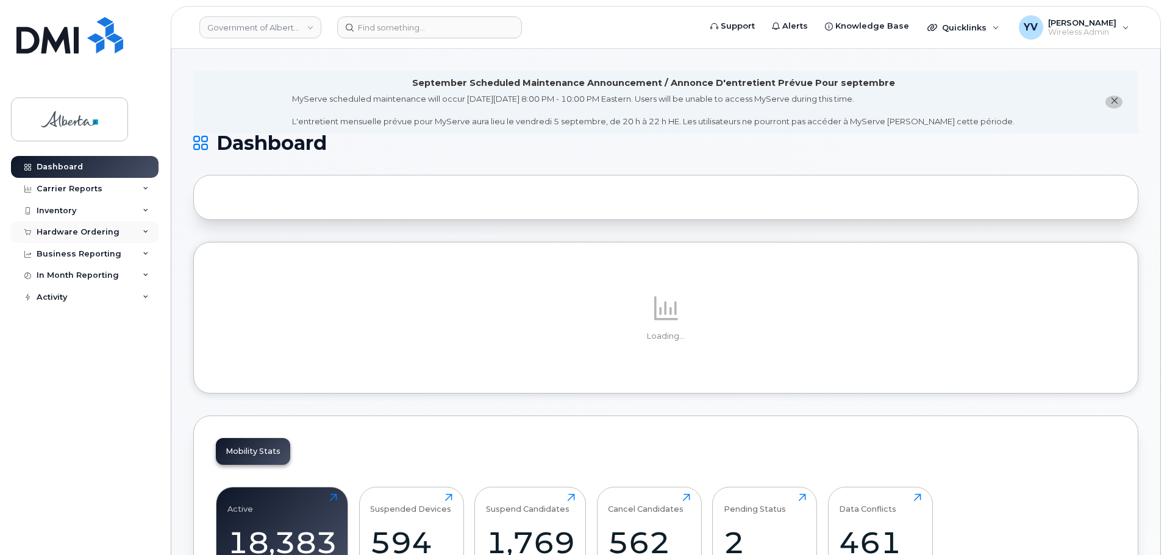
click at [68, 227] on div "Hardware Ordering" at bounding box center [85, 232] width 148 height 22
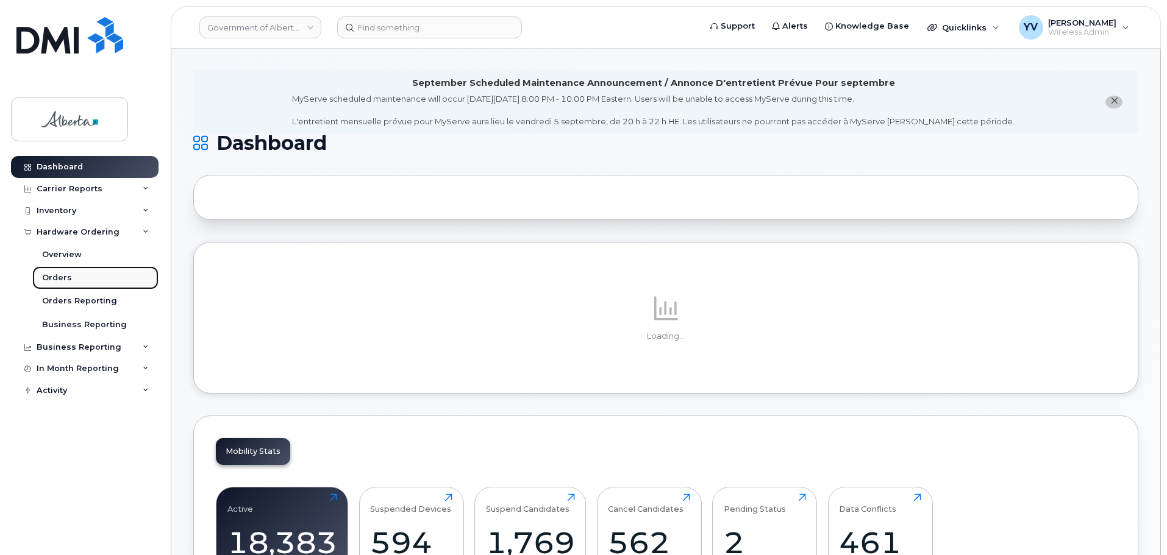
click at [59, 277] on div "Orders" at bounding box center [57, 277] width 30 height 11
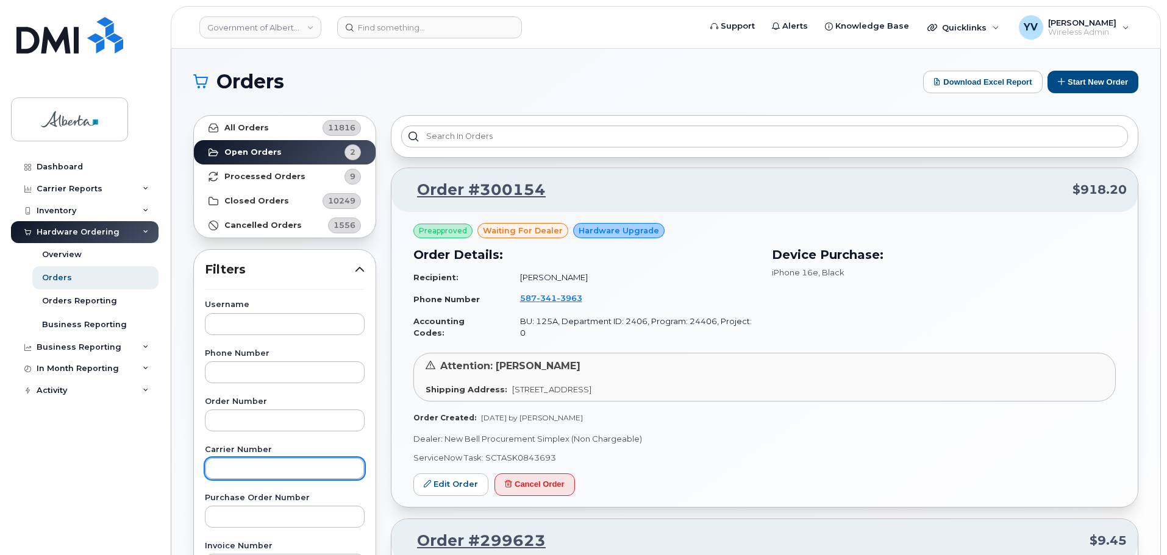
click at [235, 468] on input "text" at bounding box center [285, 469] width 160 height 22
paste input "3007083"
type input "3007083"
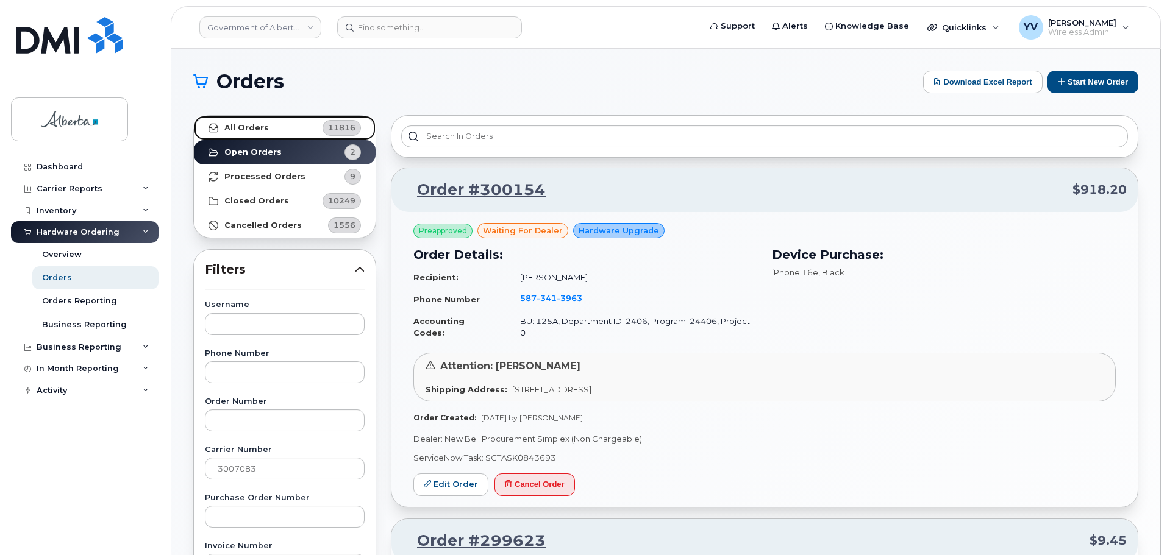
click at [246, 126] on strong "All Orders" at bounding box center [246, 128] width 45 height 10
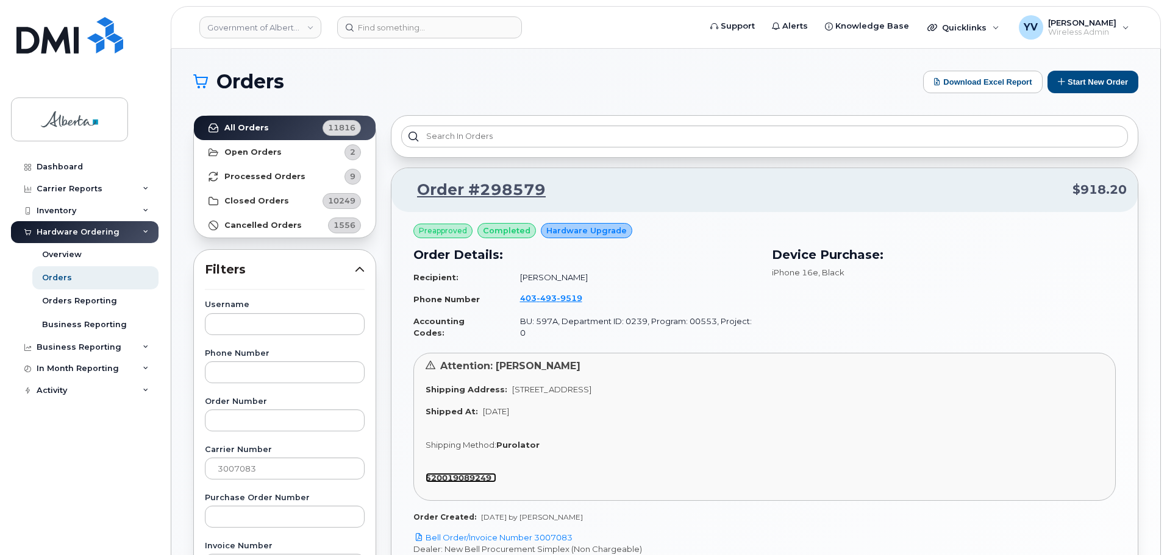
click at [452, 473] on strong "520019089249" at bounding box center [459, 478] width 66 height 10
drag, startPoint x: 267, startPoint y: 466, endPoint x: 200, endPoint y: 465, distance: 67.1
click at [223, 418] on input "text" at bounding box center [285, 421] width 160 height 22
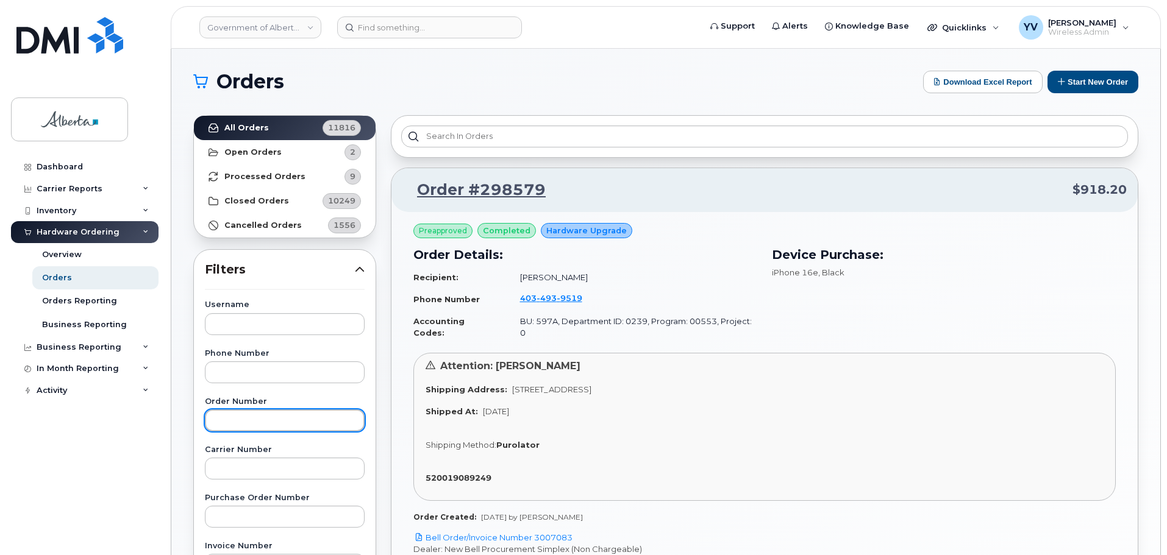
paste input "298966"
type input "298966"
click at [230, 127] on strong "All Orders" at bounding box center [246, 128] width 45 height 10
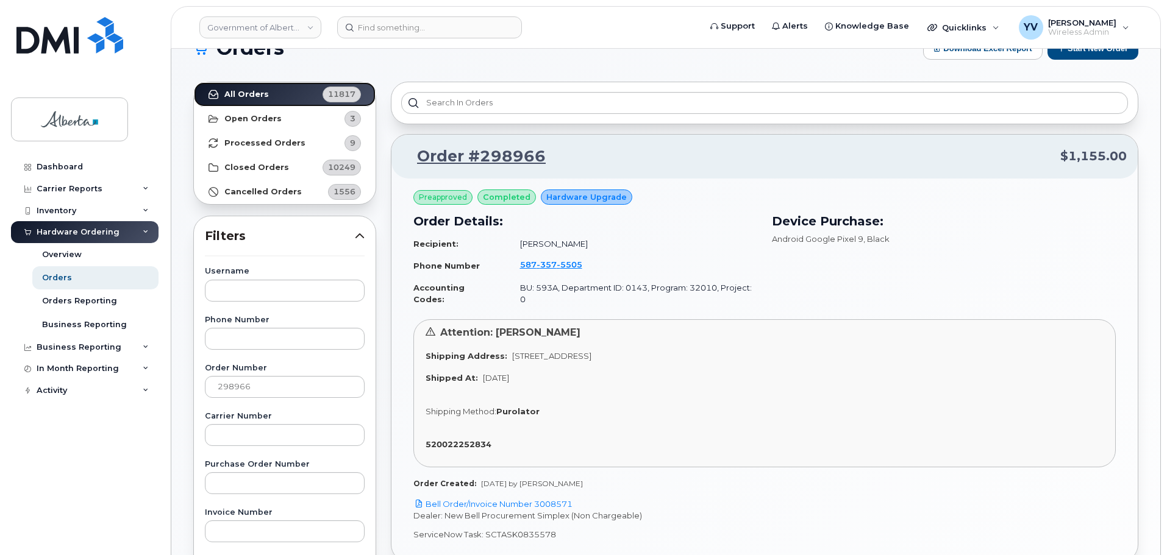
scroll to position [47, 0]
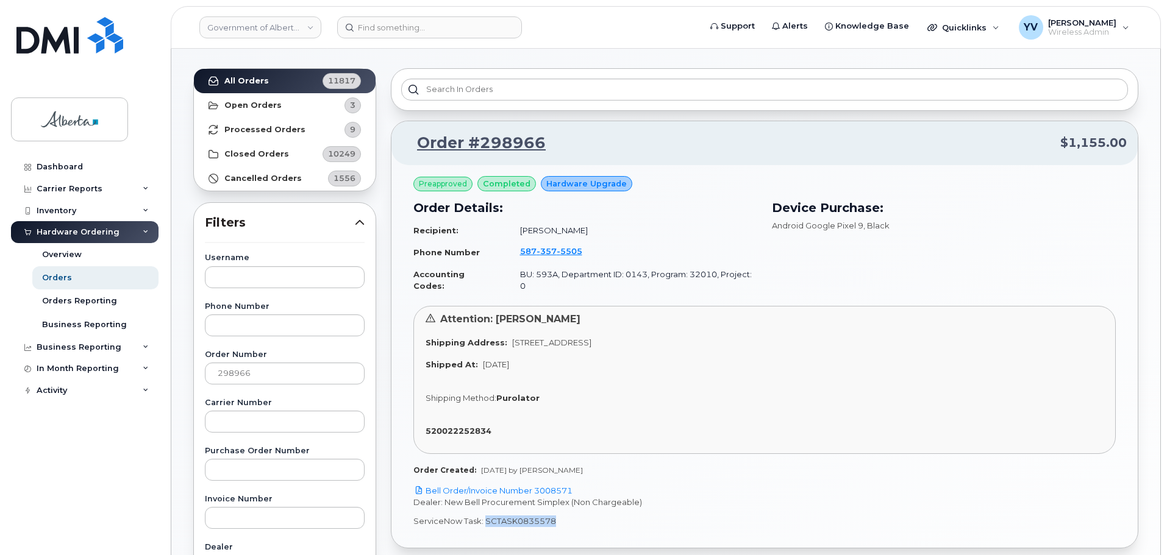
drag, startPoint x: 559, startPoint y: 510, endPoint x: 484, endPoint y: 507, distance: 75.0
click at [484, 516] on p "ServiceNow Task: SCTASK0835578" at bounding box center [764, 522] width 702 height 12
copy p "SCTASK0835578"
click at [544, 486] on link "Bell Order/Invoice Number 3008571" at bounding box center [492, 491] width 159 height 10
copy p "SCTASK0835578"
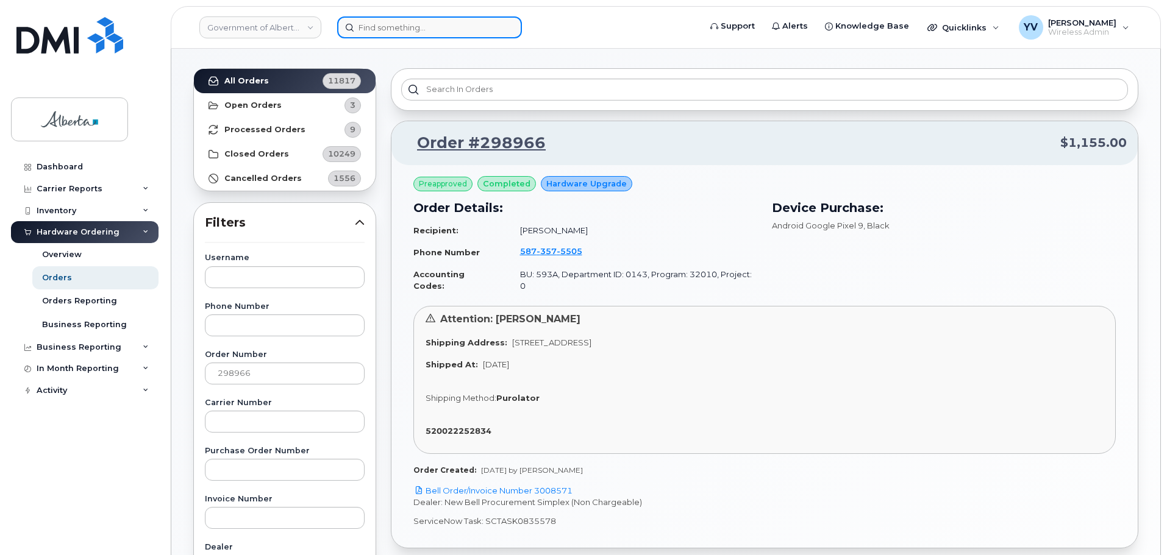
click at [363, 28] on input at bounding box center [429, 27] width 185 height 22
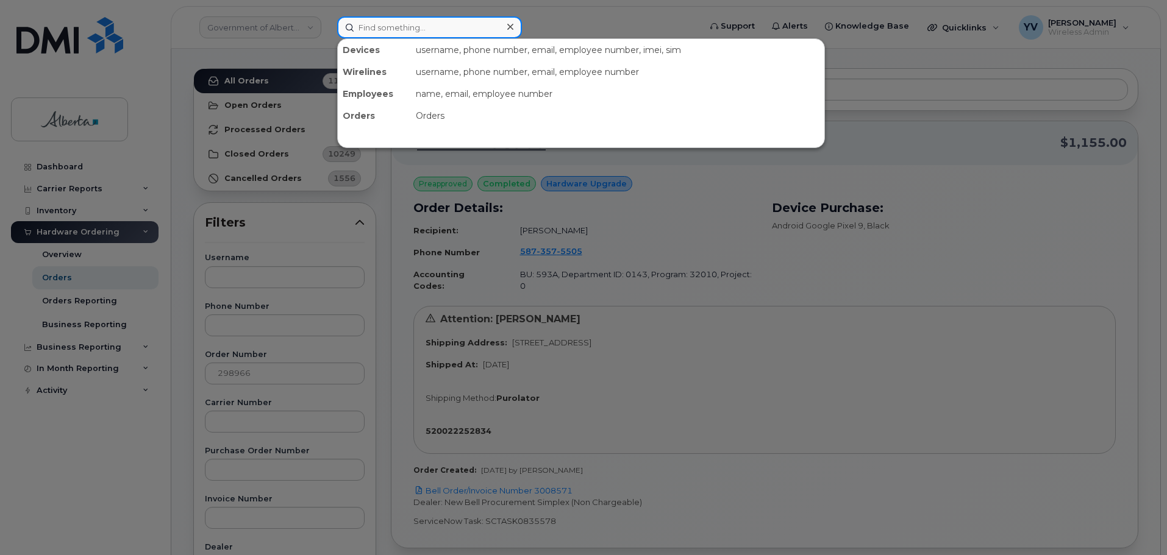
paste input "5873575505"
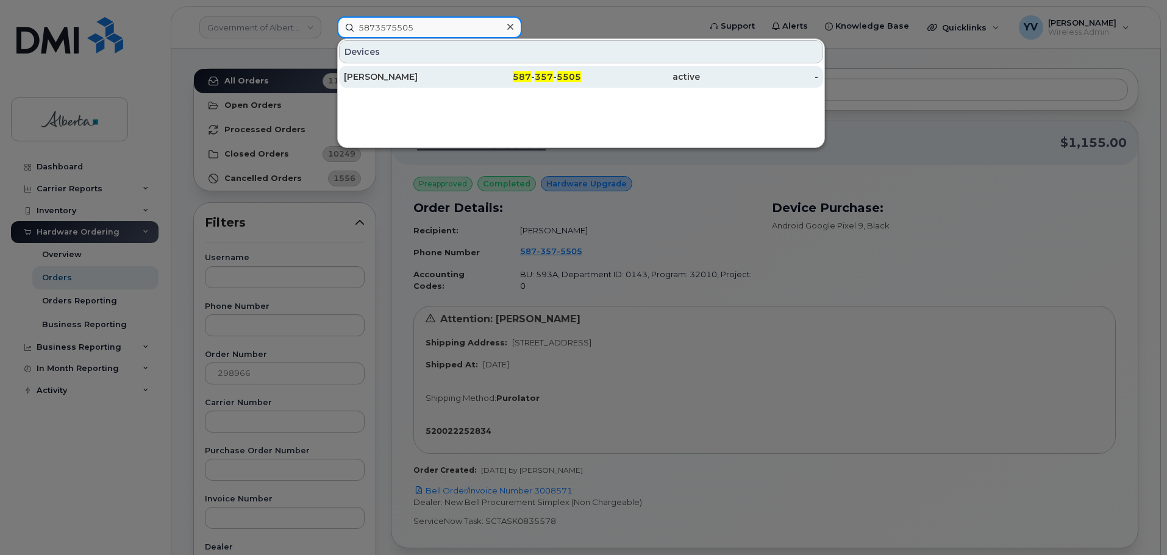
type input "5873575505"
click at [566, 73] on span "5505" at bounding box center [569, 76] width 24 height 11
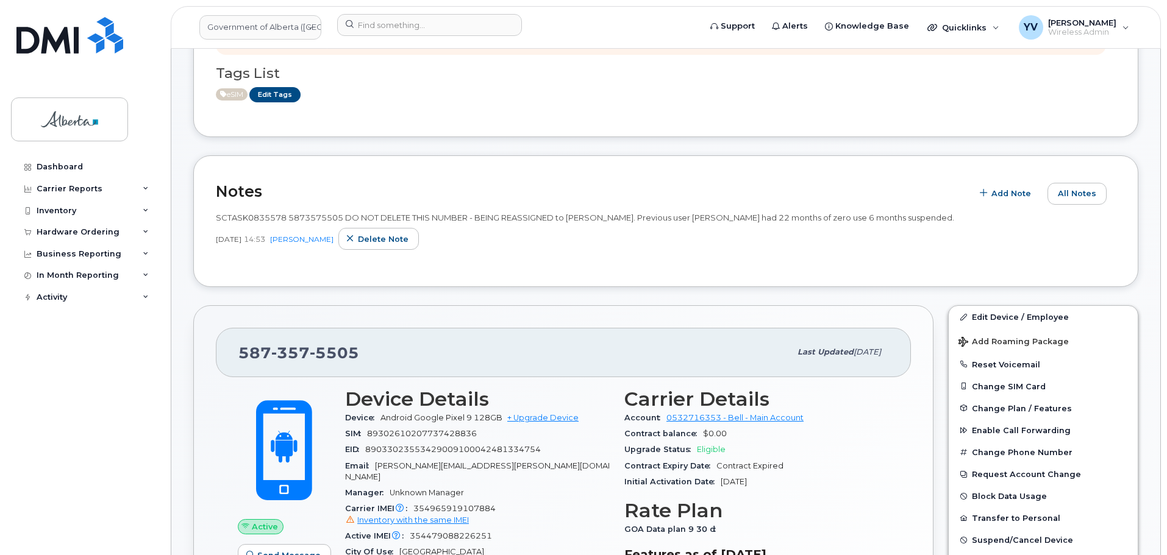
scroll to position [76, 0]
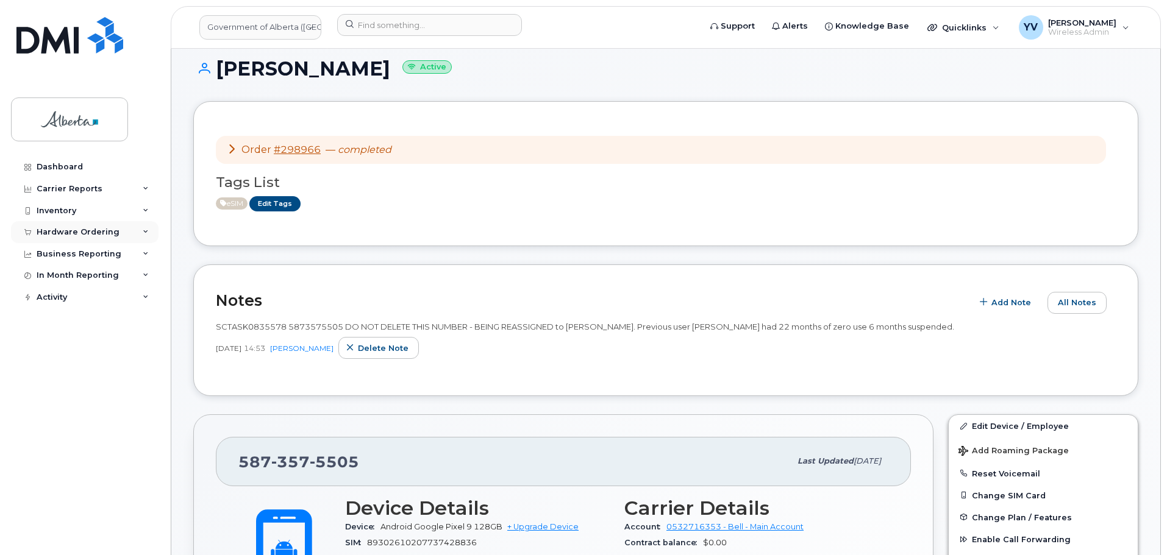
click at [62, 226] on div "Hardware Ordering" at bounding box center [85, 232] width 148 height 22
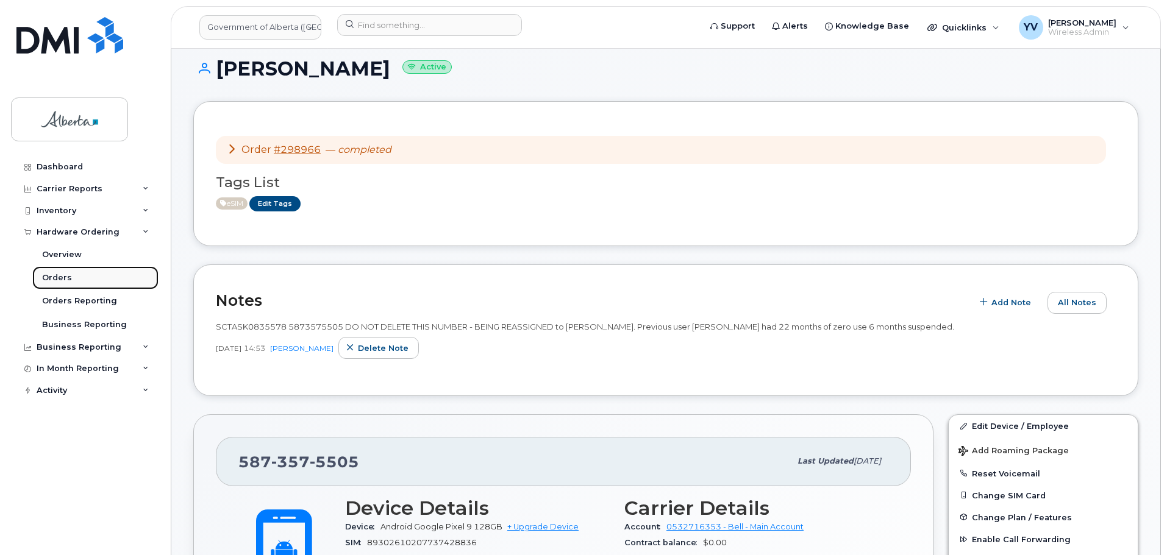
click at [48, 276] on div "Orders" at bounding box center [57, 277] width 30 height 11
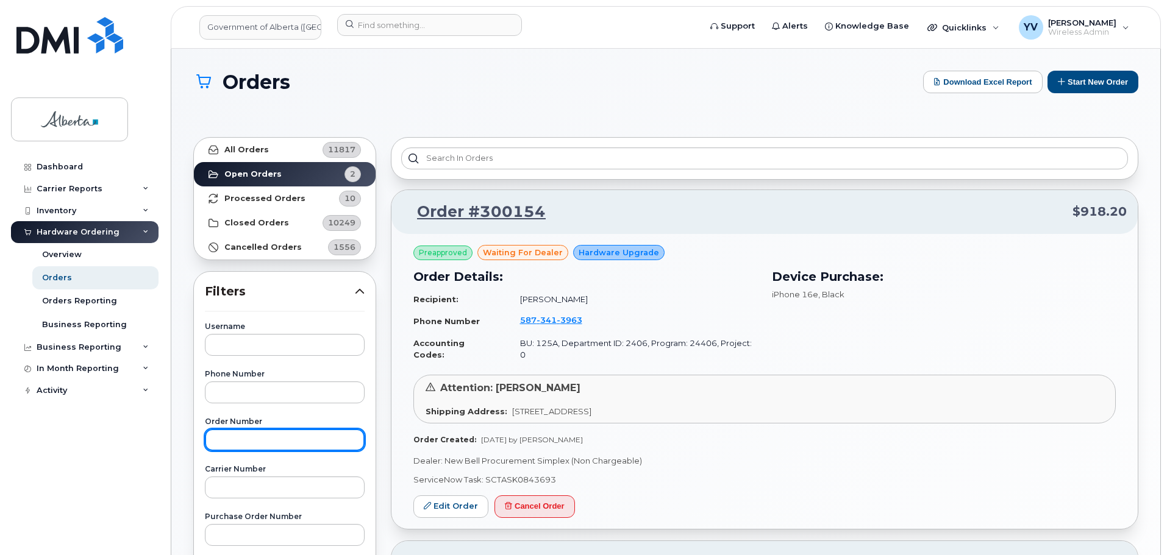
click at [237, 438] on input "text" at bounding box center [285, 440] width 160 height 22
paste input "298970"
type input "298970"
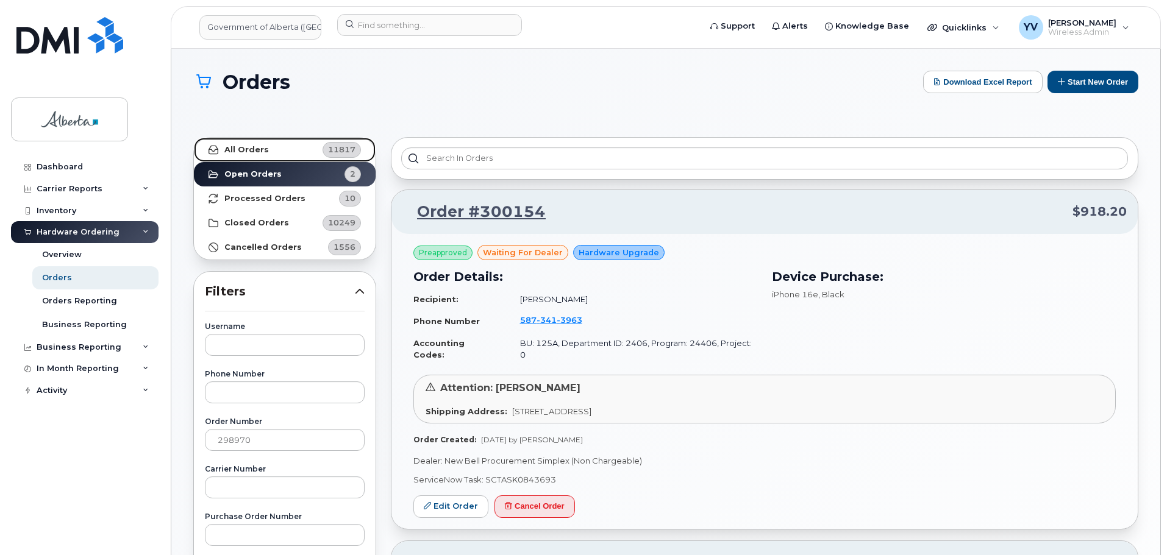
click at [243, 145] on strong "All Orders" at bounding box center [246, 150] width 45 height 10
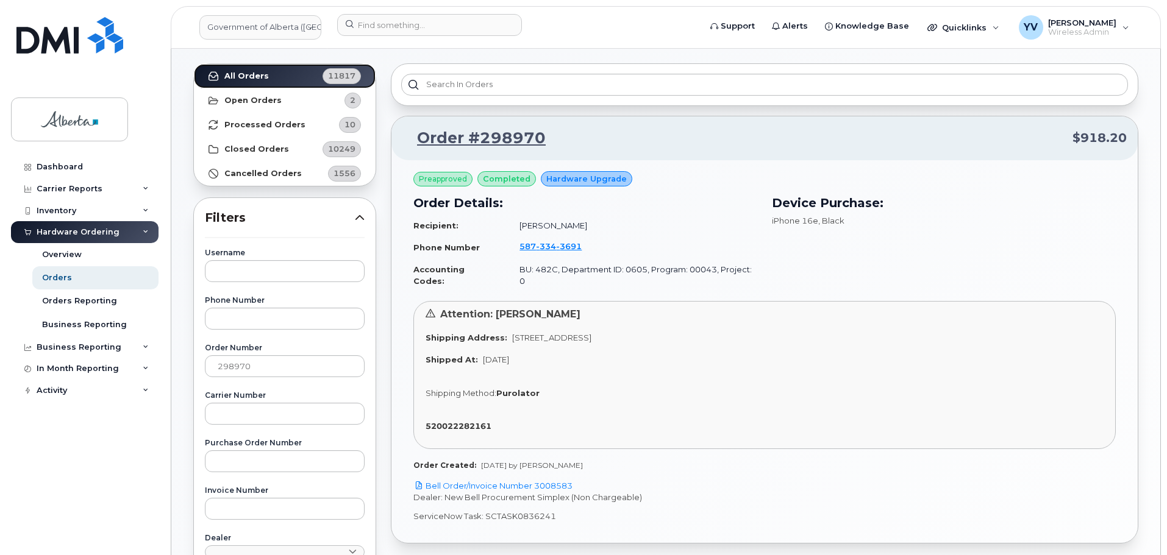
scroll to position [90, 0]
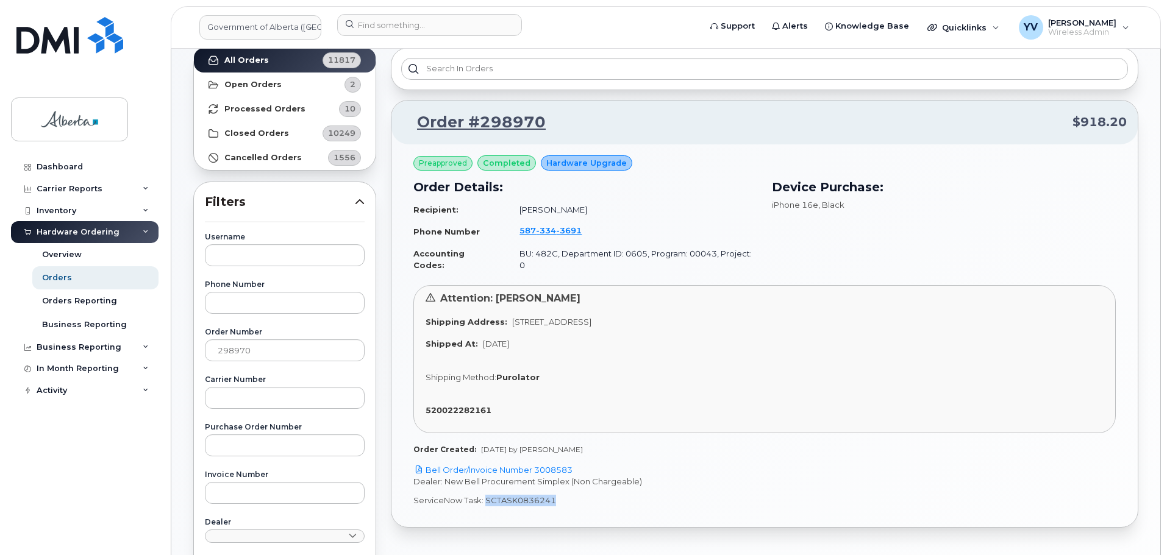
drag, startPoint x: 554, startPoint y: 493, endPoint x: 487, endPoint y: 496, distance: 66.5
click at [486, 495] on p "ServiceNow Task: SCTASK0836241" at bounding box center [764, 501] width 702 height 12
copy p "SCTASK0836241"
click at [563, 465] on link "Bell Order/Invoice Number 3008583" at bounding box center [492, 470] width 159 height 10
copy p "SCTASK0836241"
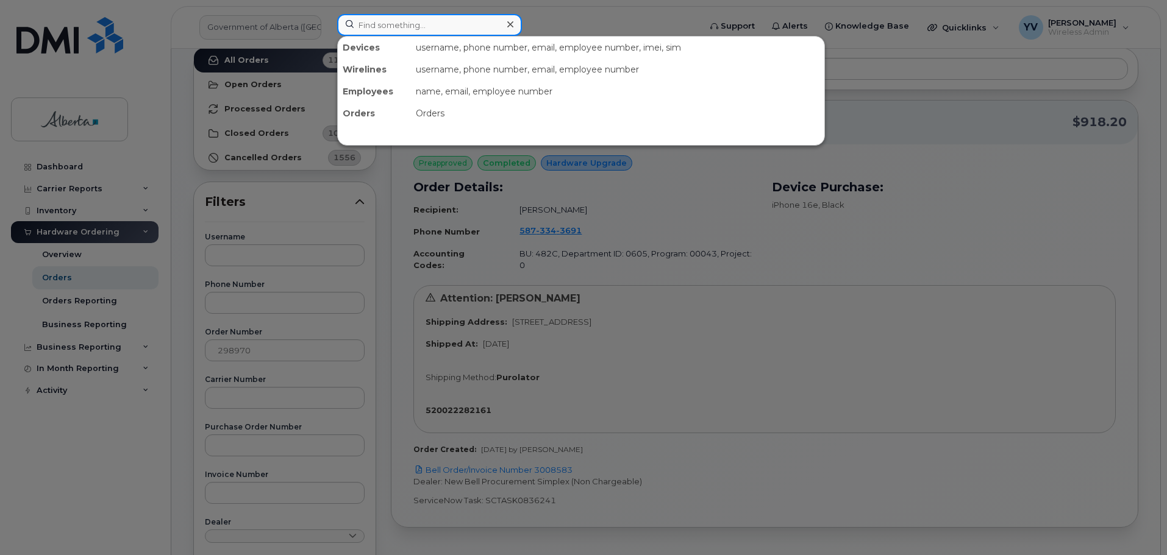
click at [374, 29] on input at bounding box center [429, 25] width 185 height 22
paste input "Financial codes have been updated in EPS"
type input "Financial codes have been updated in EPS"
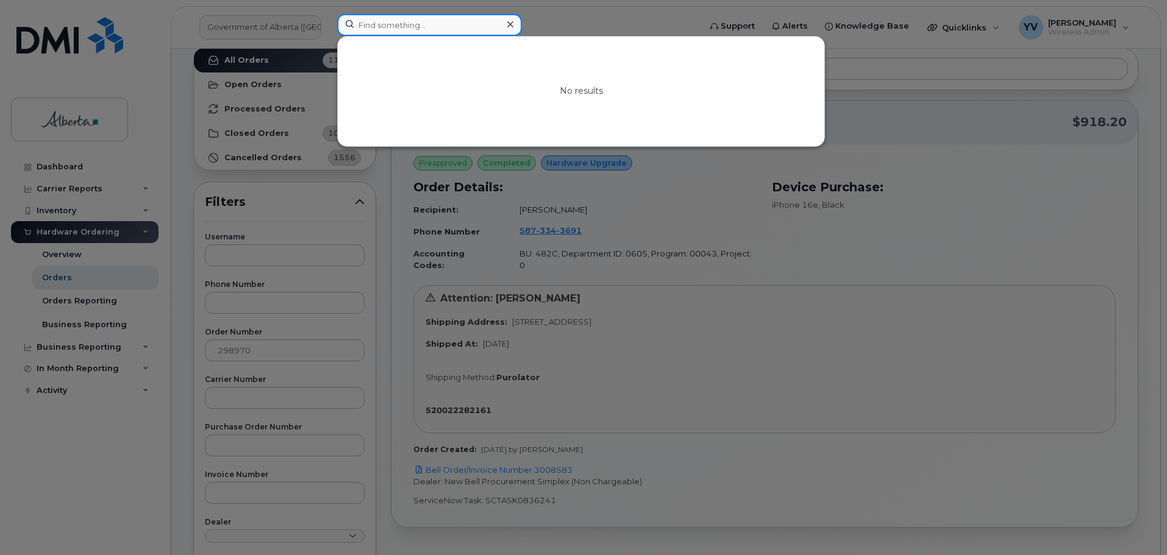
scroll to position [0, 0]
paste input "5873343691"
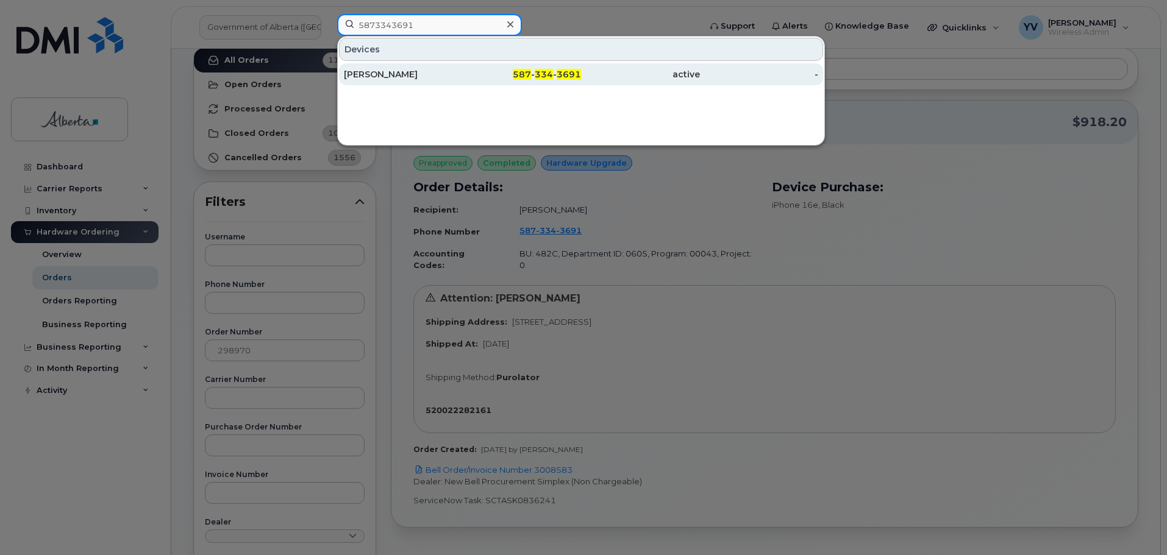
type input "5873343691"
click at [560, 72] on span "3691" at bounding box center [569, 74] width 24 height 11
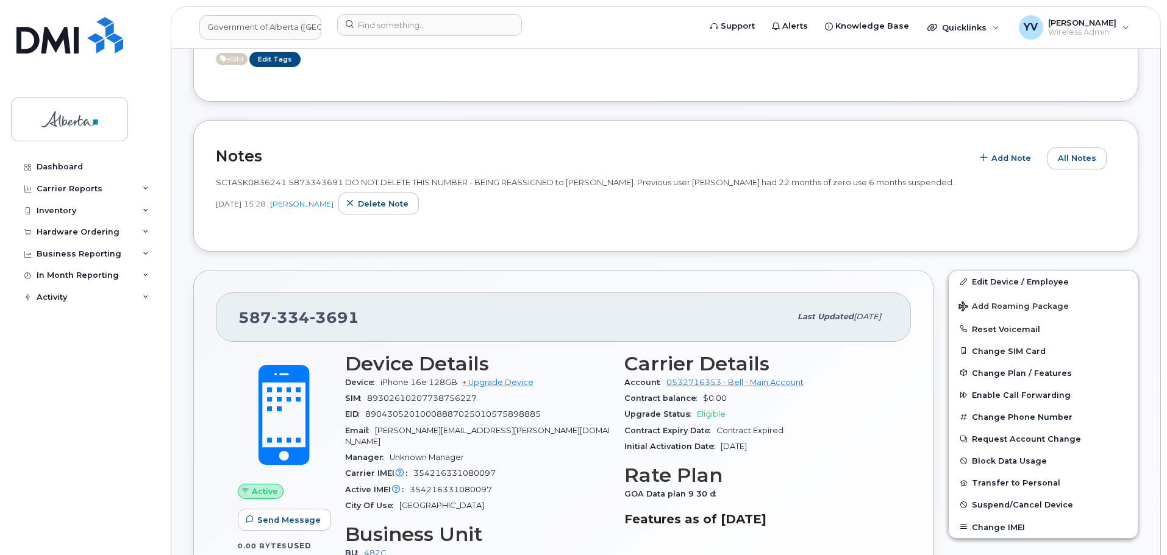
scroll to position [254, 0]
